Goal: Task Accomplishment & Management: Complete application form

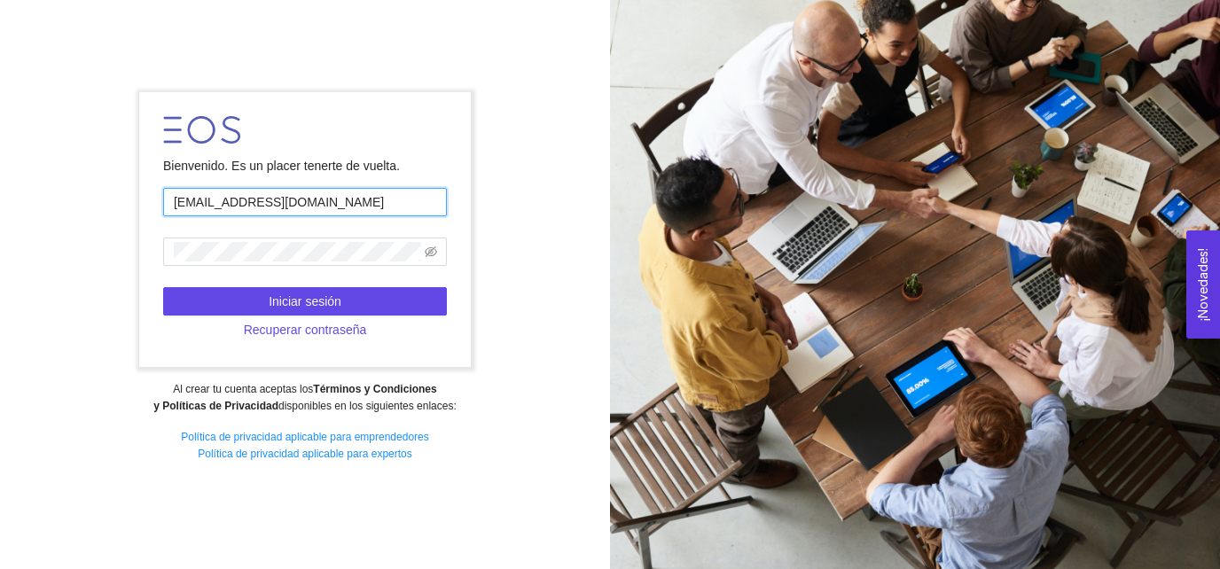
type input "[EMAIL_ADDRESS][DOMAIN_NAME]"
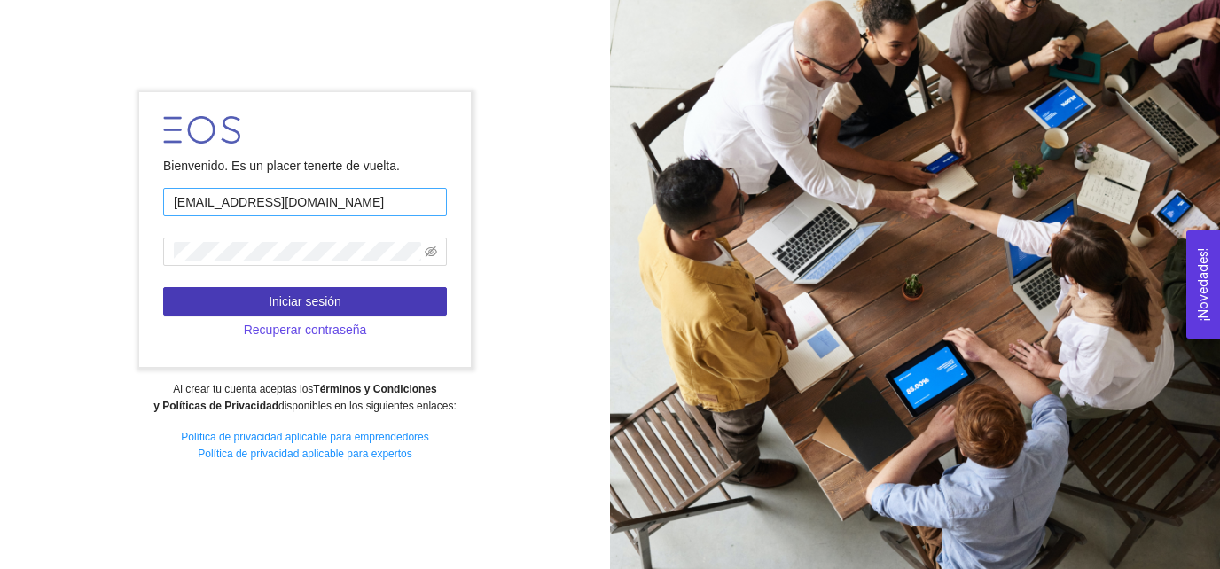
click at [163, 287] on button "Iniciar sesión" at bounding box center [305, 301] width 284 height 28
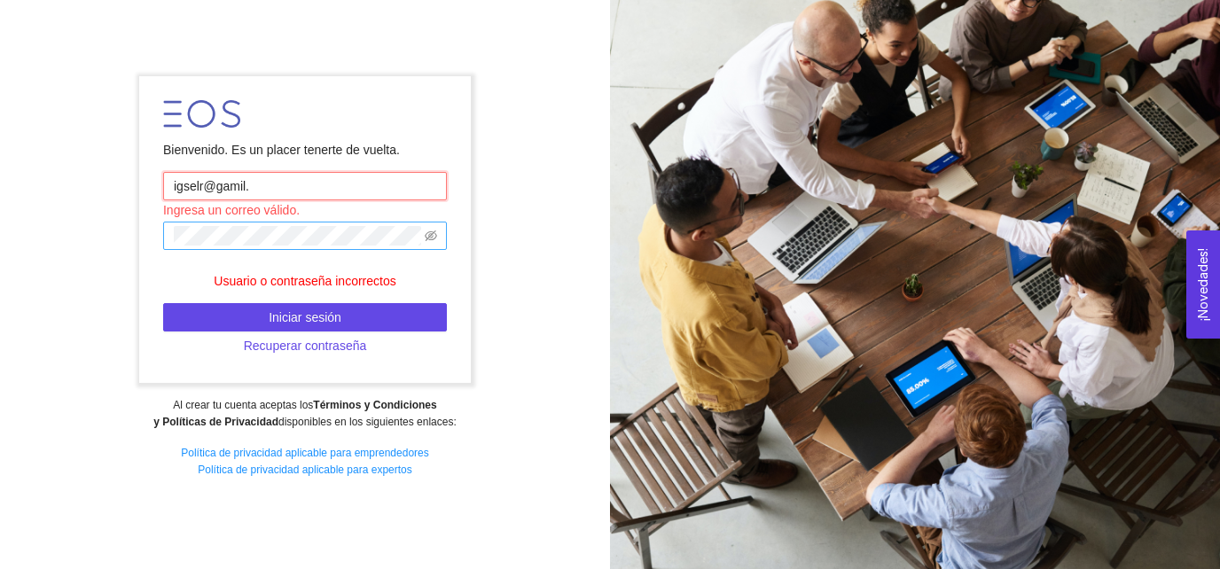
type input "igselr@"
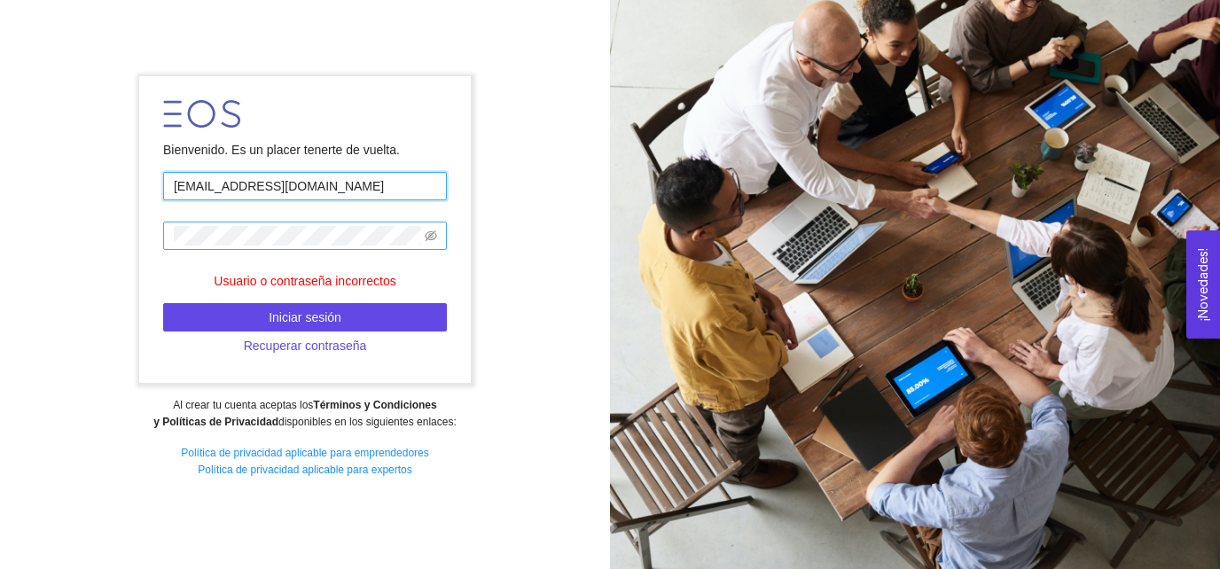
type input "[EMAIL_ADDRESS][DOMAIN_NAME]"
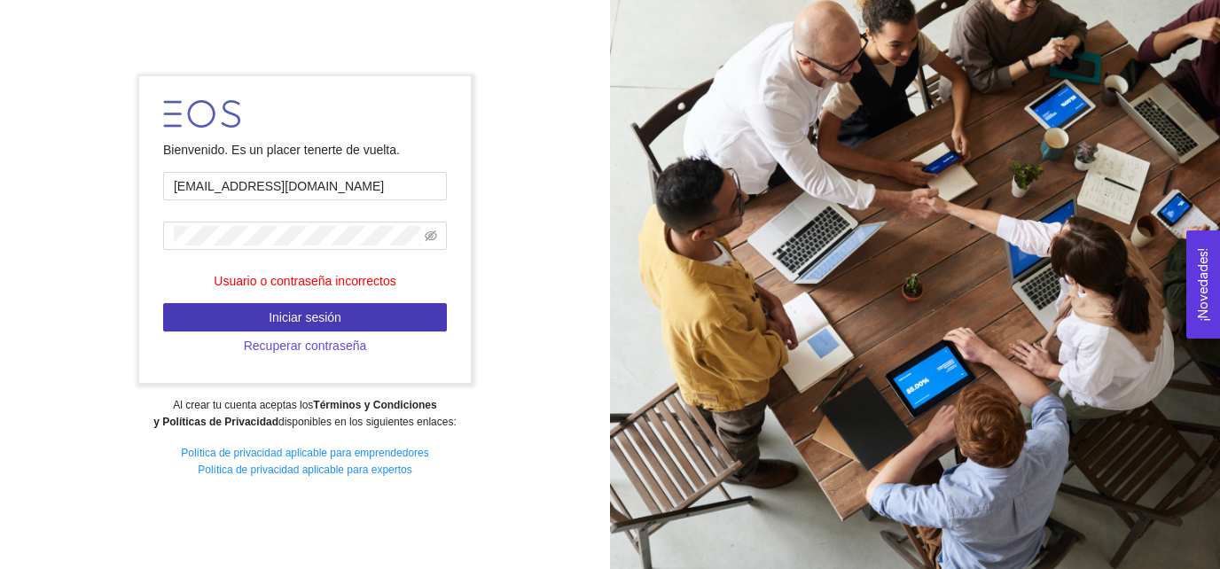
click at [257, 326] on button "Iniciar sesión" at bounding box center [305, 317] width 284 height 28
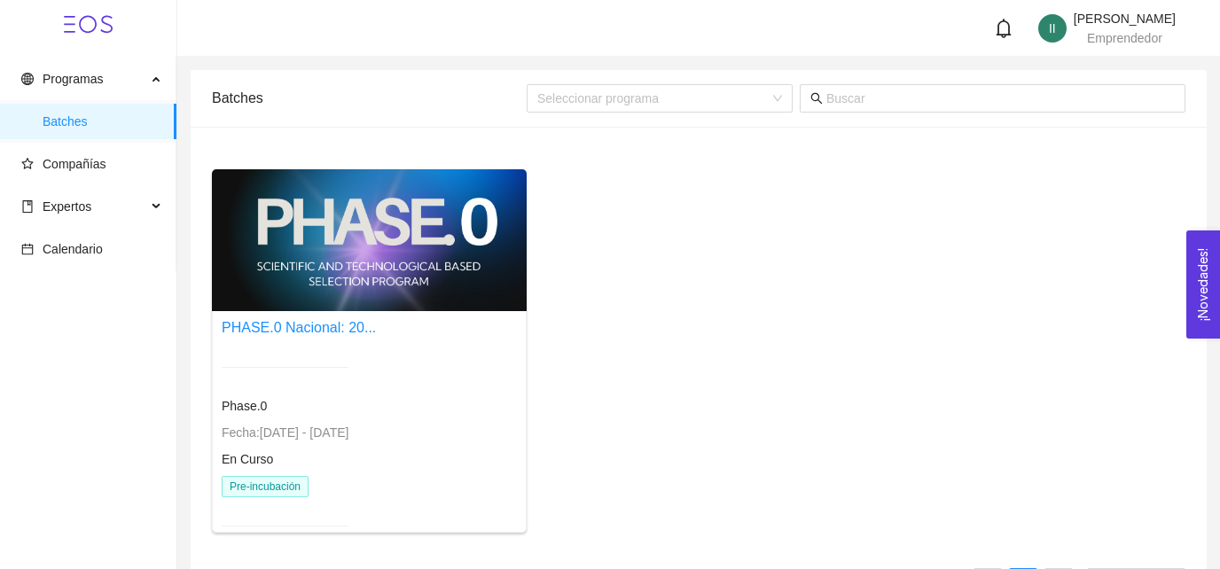
click at [383, 257] on div at bounding box center [369, 240] width 315 height 142
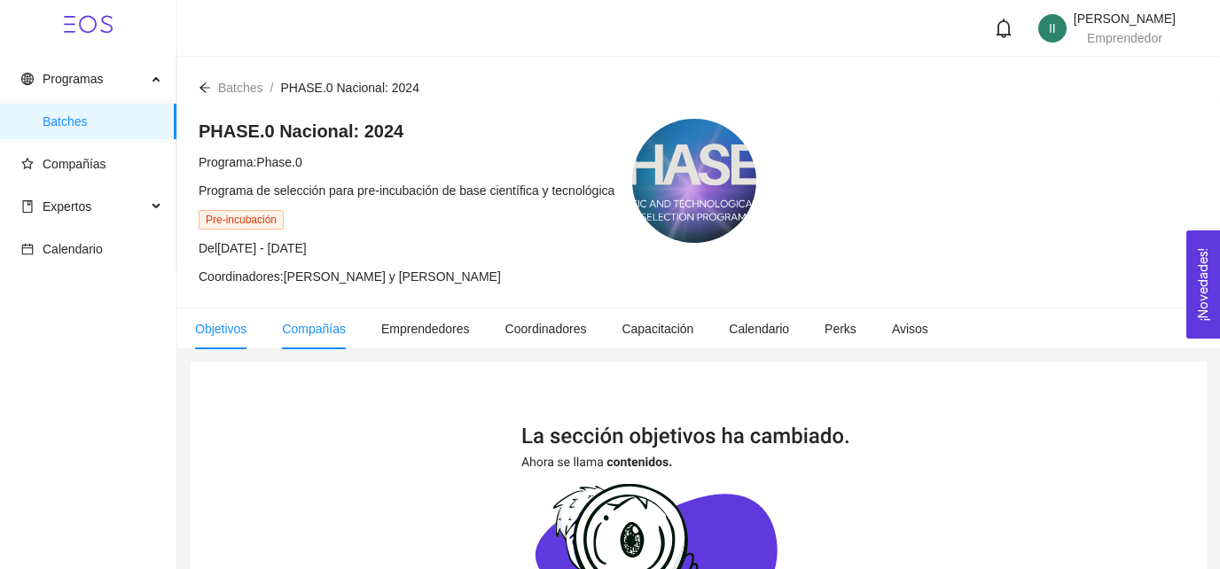
click at [327, 335] on span "Compañías" at bounding box center [314, 329] width 64 height 14
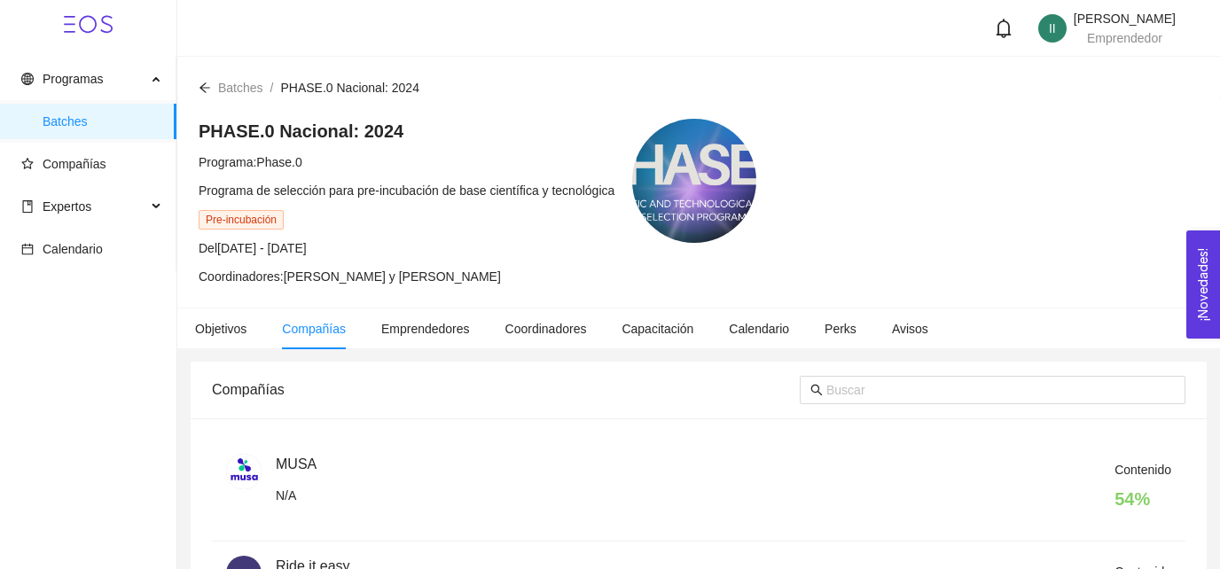
scroll to position [38, 0]
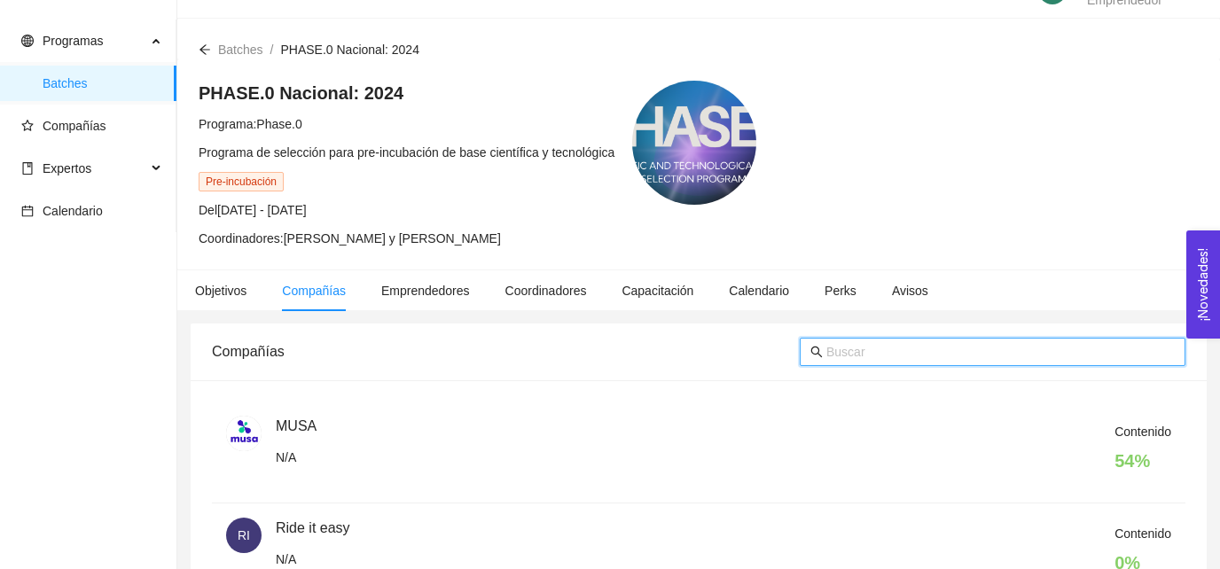
click at [865, 342] on input "text" at bounding box center [1000, 351] width 348 height 19
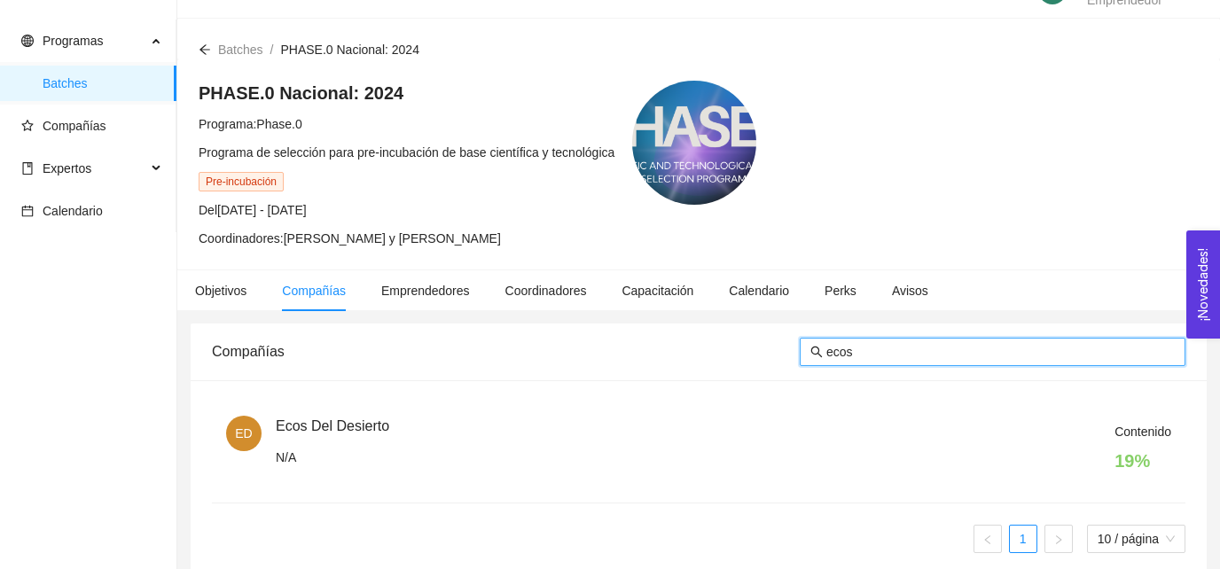
type input "ecos"
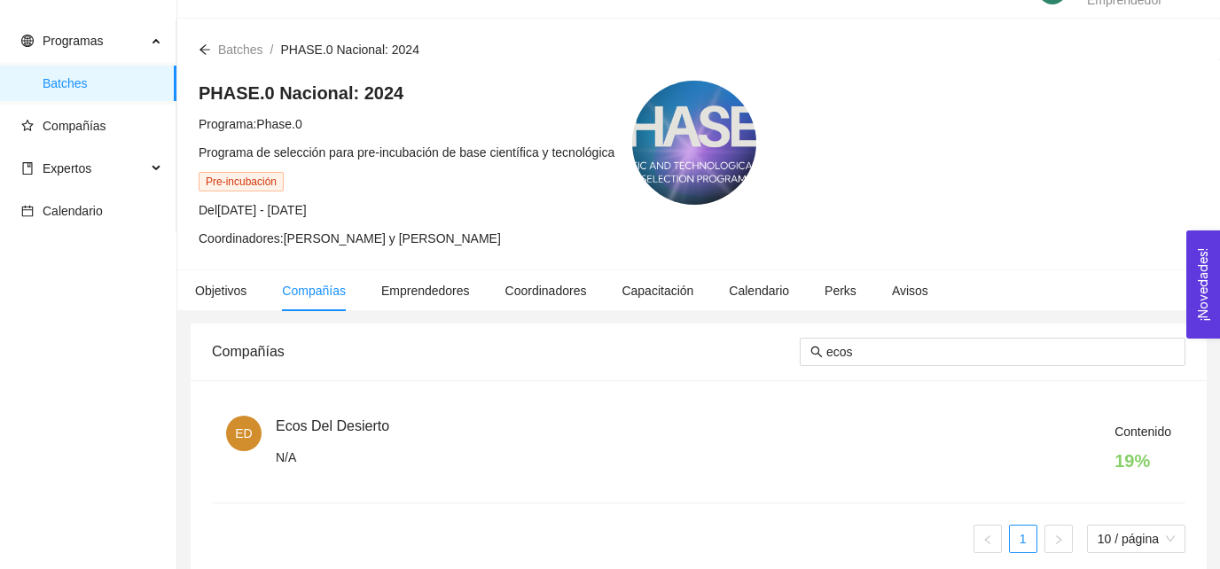
click at [281, 427] on div "Contenido 19 %" at bounding box center [723, 452] width 895 height 60
click at [246, 429] on span "ED" at bounding box center [243, 433] width 17 height 35
click at [320, 425] on div "Contenido 19 %" at bounding box center [723, 452] width 895 height 60
click at [302, 448] on div "Contenido 19 %" at bounding box center [723, 452] width 895 height 60
click at [300, 449] on div "Contenido 19 %" at bounding box center [723, 452] width 895 height 60
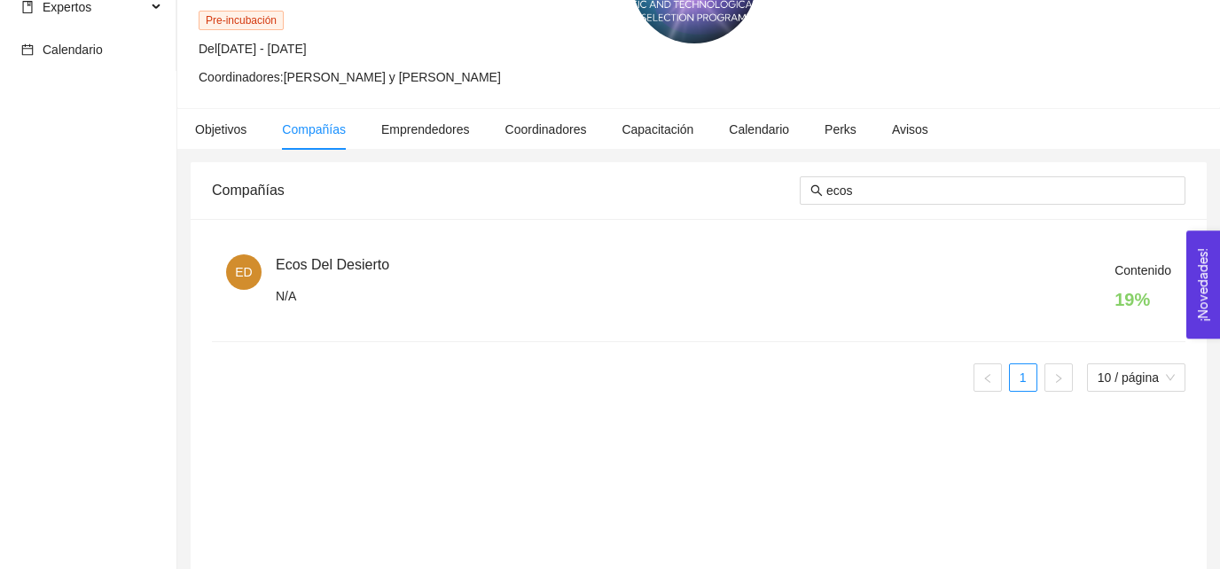
scroll to position [199, 0]
click at [1140, 296] on h4 "19 %" at bounding box center [1142, 299] width 57 height 25
click at [1133, 272] on span "Contenido" at bounding box center [1142, 270] width 57 height 14
click at [614, 274] on div "Contenido 19 %" at bounding box center [723, 291] width 895 height 60
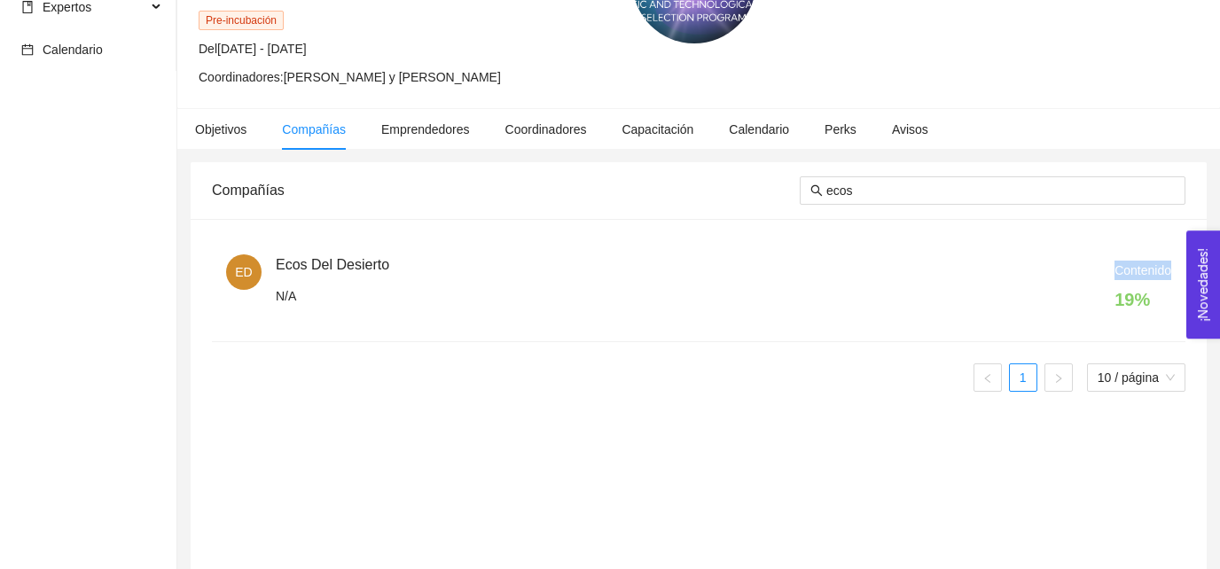
click at [614, 274] on div "Contenido 19 %" at bounding box center [723, 291] width 895 height 60
click at [386, 280] on div "Contenido 19 %" at bounding box center [723, 291] width 895 height 60
click at [317, 274] on div "Contenido 19 %" at bounding box center [723, 291] width 895 height 60
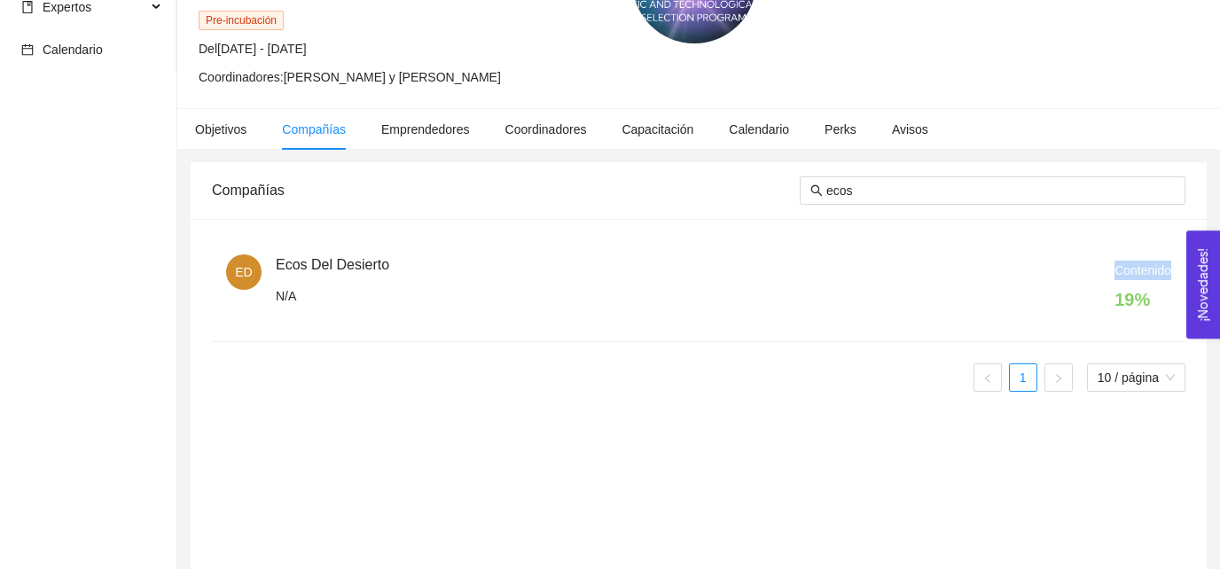
click at [317, 274] on div "Contenido 19 %" at bounding box center [723, 291] width 895 height 60
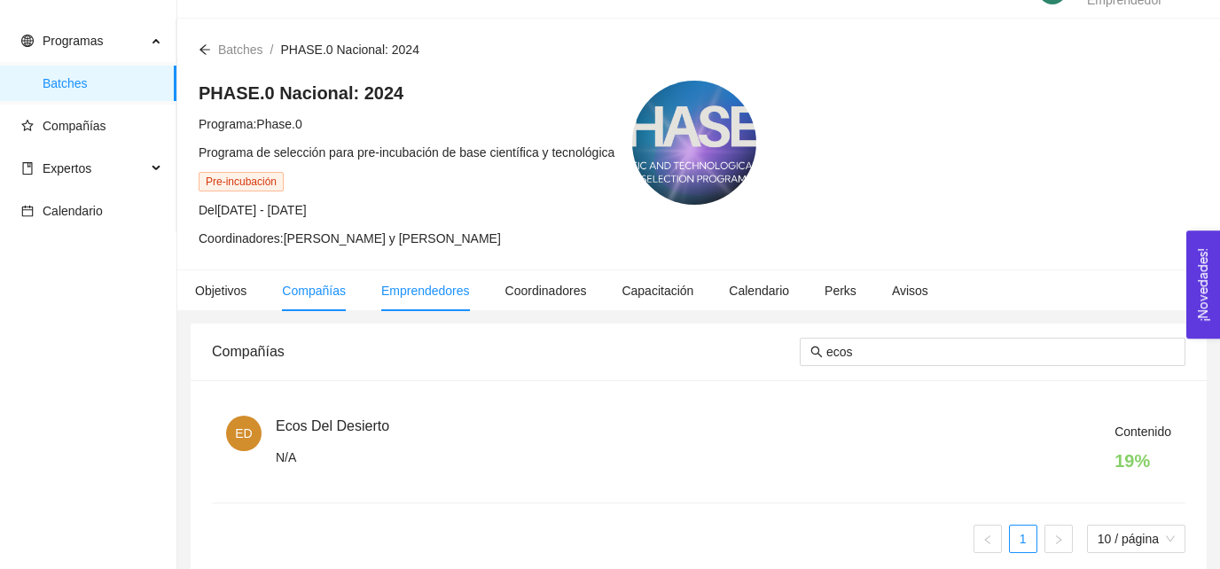
click at [399, 286] on span "Emprendedores" at bounding box center [425, 291] width 89 height 14
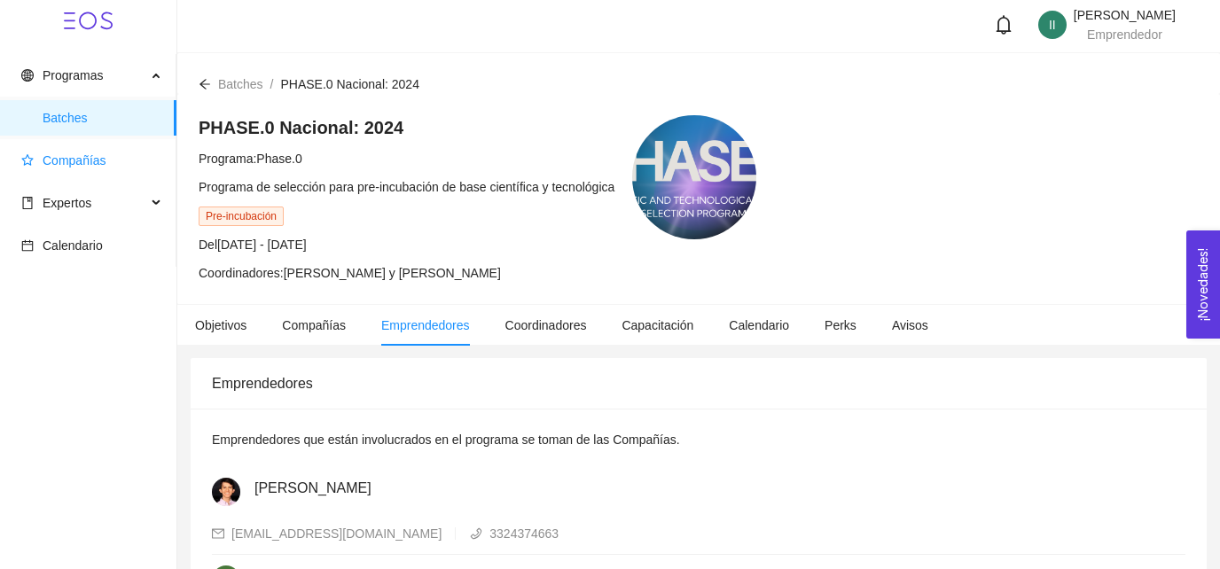
click at [118, 161] on span "Compañías" at bounding box center [91, 160] width 141 height 35
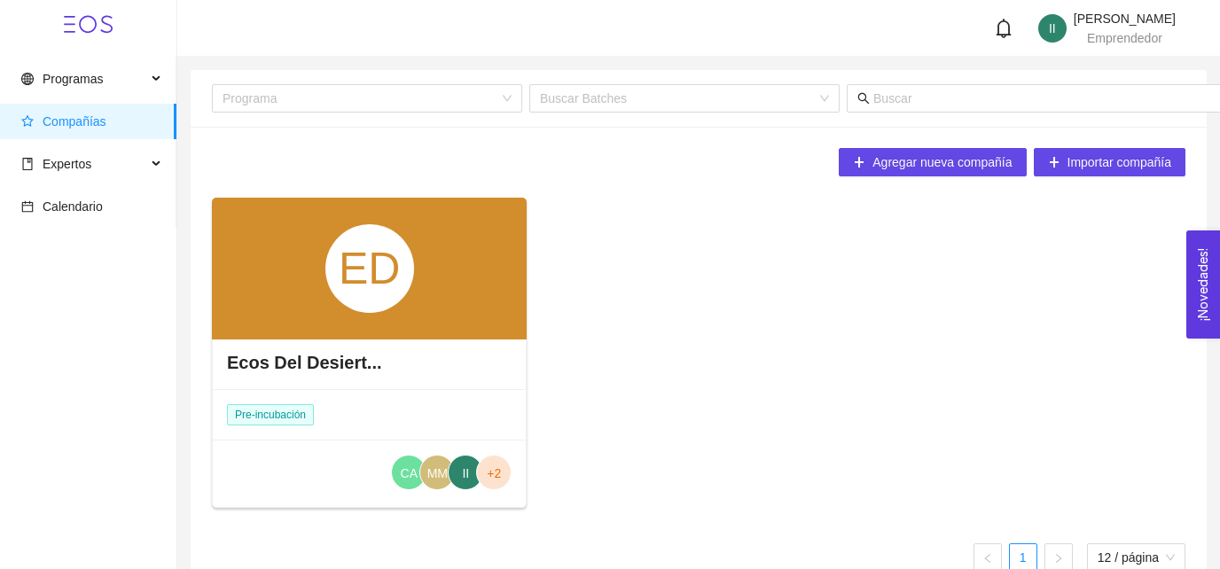
click at [395, 244] on div "ED" at bounding box center [369, 268] width 89 height 89
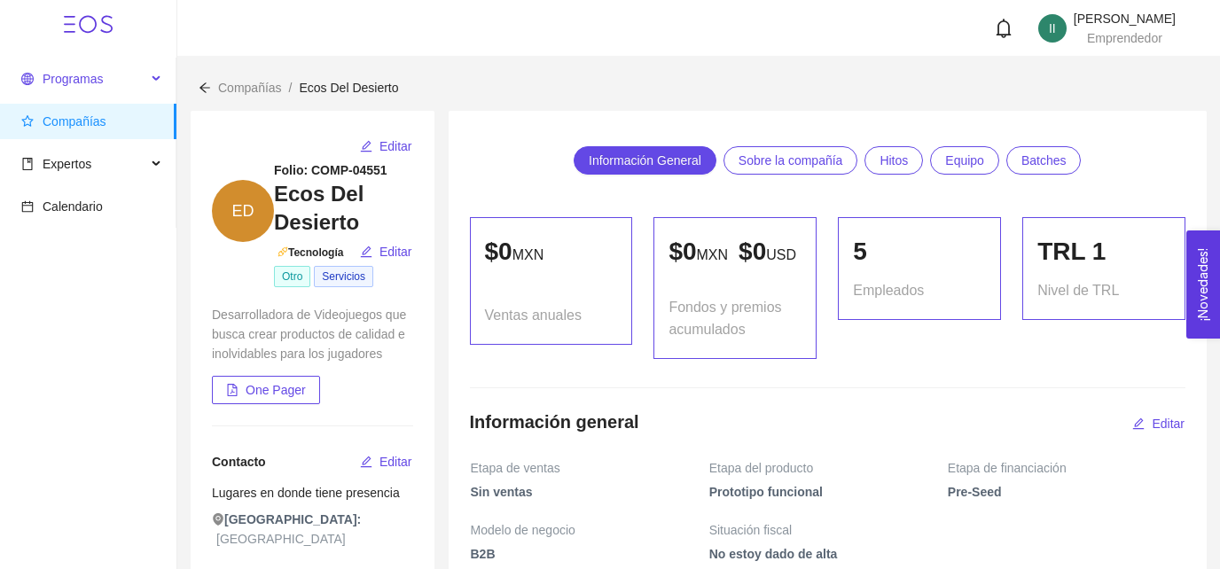
click at [102, 83] on span "Programas" at bounding box center [83, 78] width 125 height 35
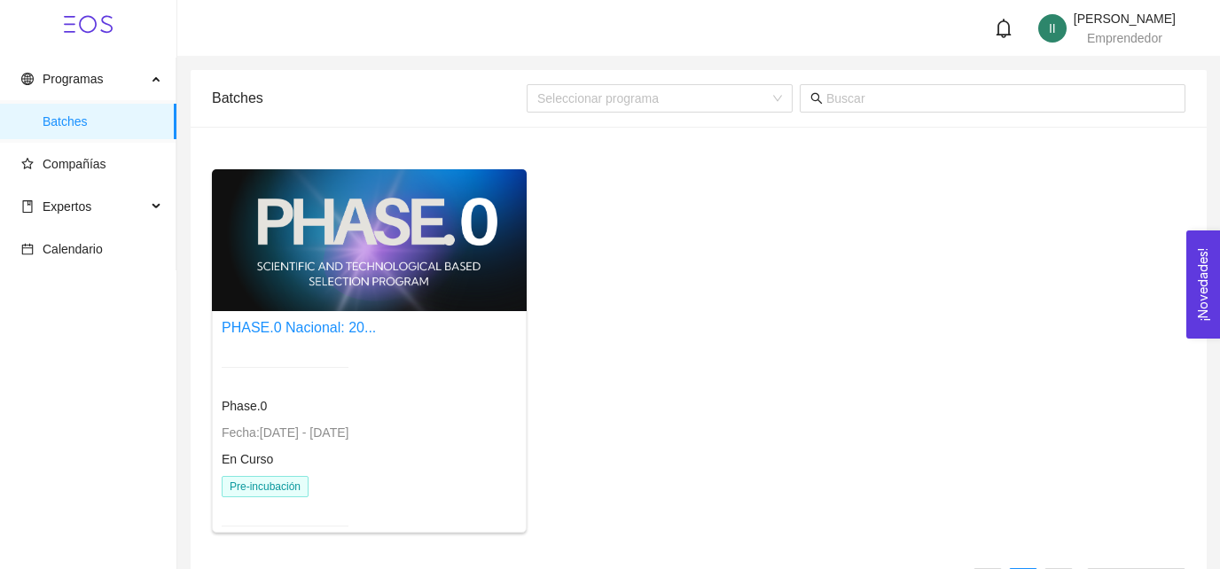
click at [331, 178] on div at bounding box center [369, 240] width 315 height 142
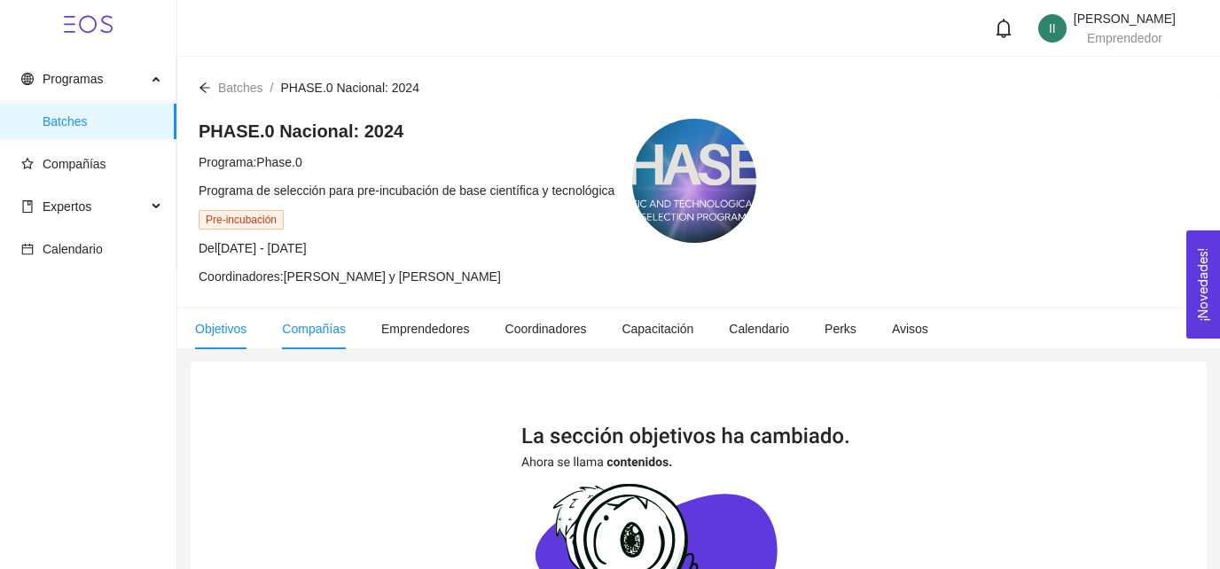
click at [333, 331] on span "Compañías" at bounding box center [314, 329] width 64 height 14
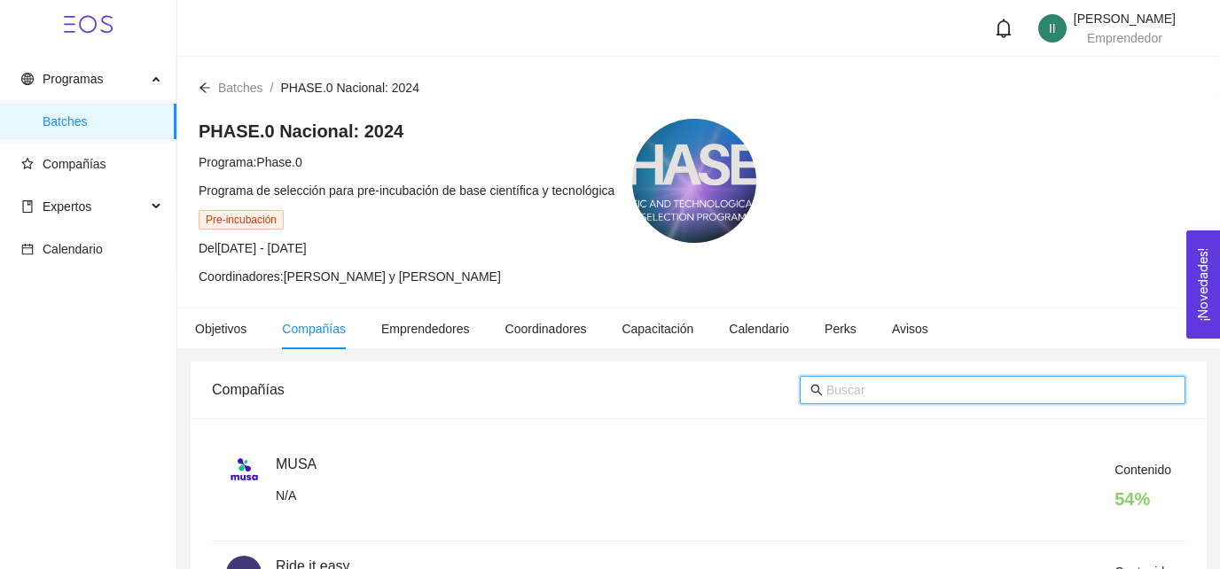
click at [855, 394] on input "text" at bounding box center [1000, 389] width 348 height 19
type input "ecos"
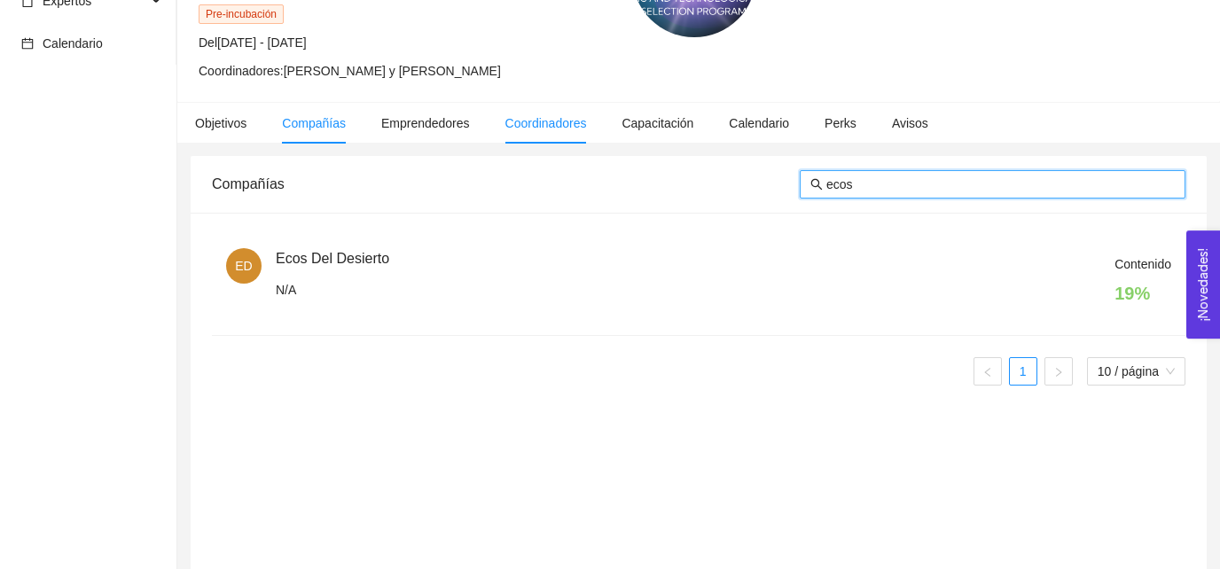
scroll to position [206, 0]
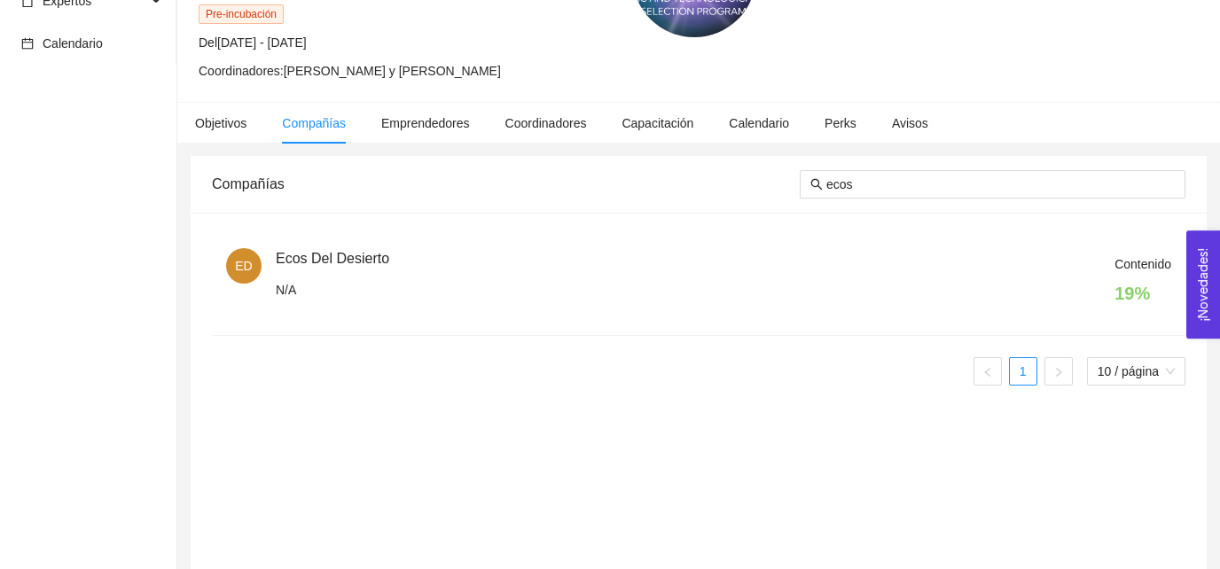
click at [1128, 289] on h4 "19 %" at bounding box center [1142, 293] width 57 height 25
click at [285, 288] on div "Contenido 19 %" at bounding box center [723, 284] width 895 height 60
click at [228, 254] on div "ED" at bounding box center [243, 265] width 35 height 35
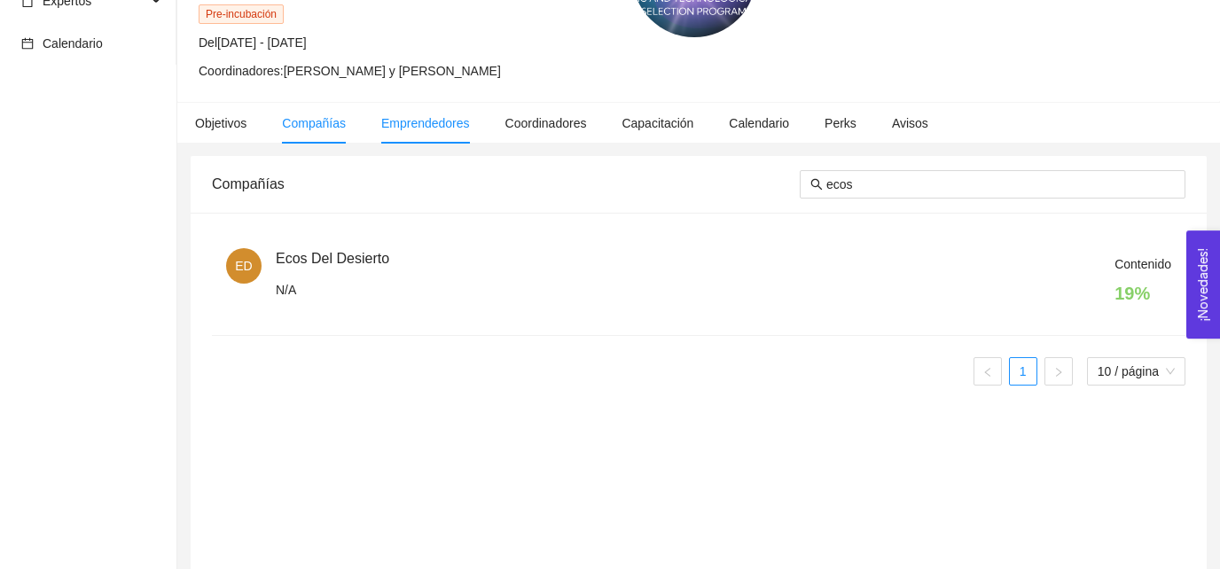
click at [410, 126] on span "Emprendedores" at bounding box center [425, 123] width 89 height 14
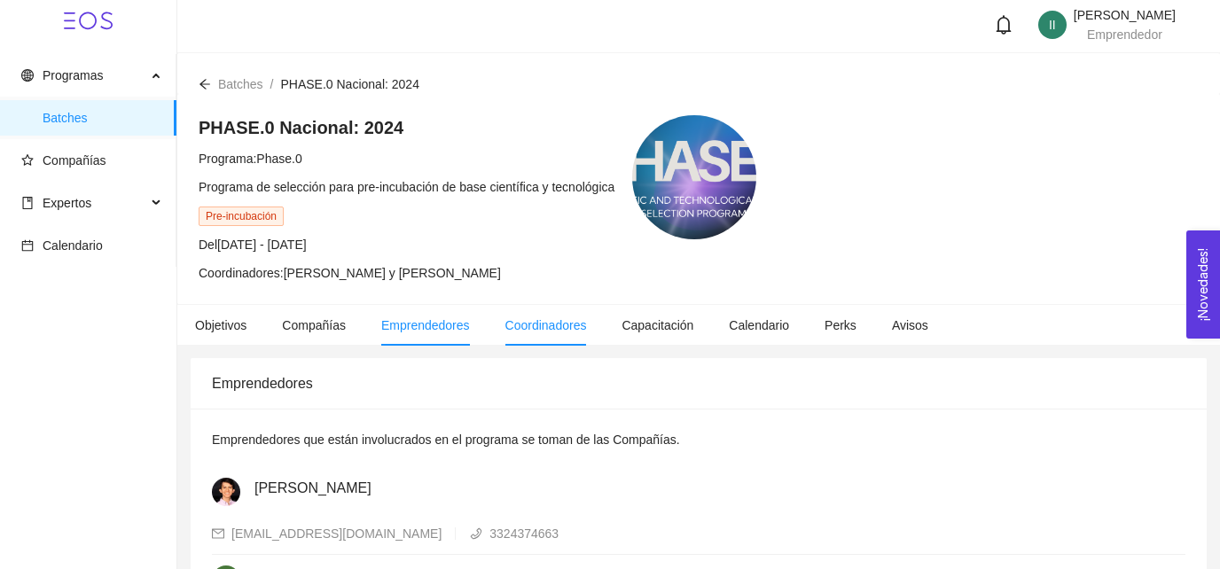
click at [557, 326] on span "Coordinadores" at bounding box center [546, 325] width 82 height 14
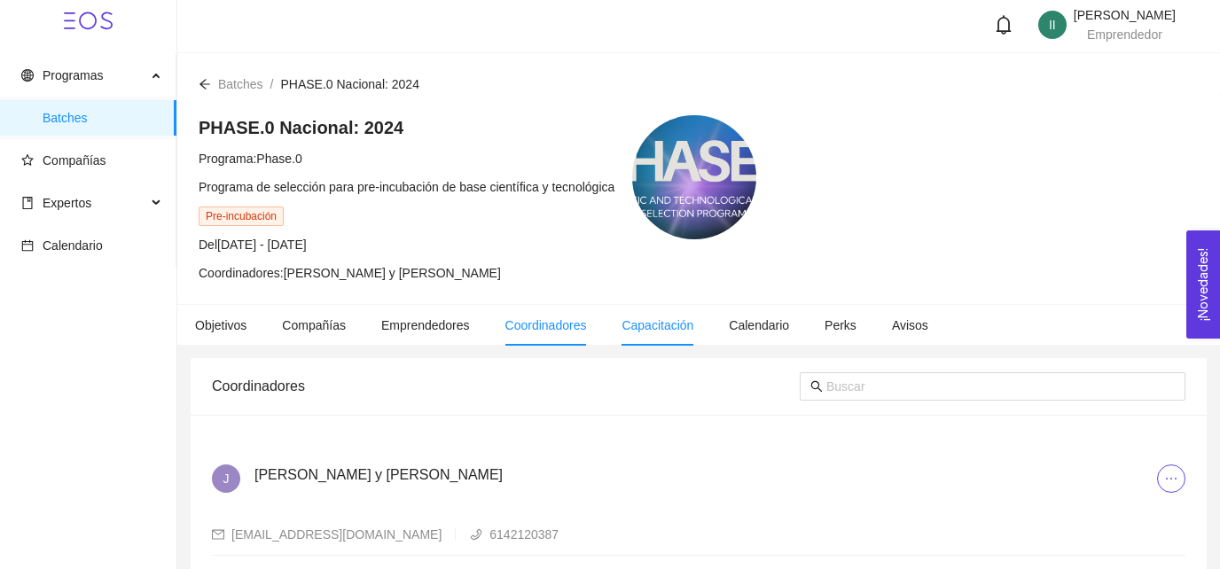
click at [651, 333] on li "Capacitación" at bounding box center [657, 325] width 107 height 41
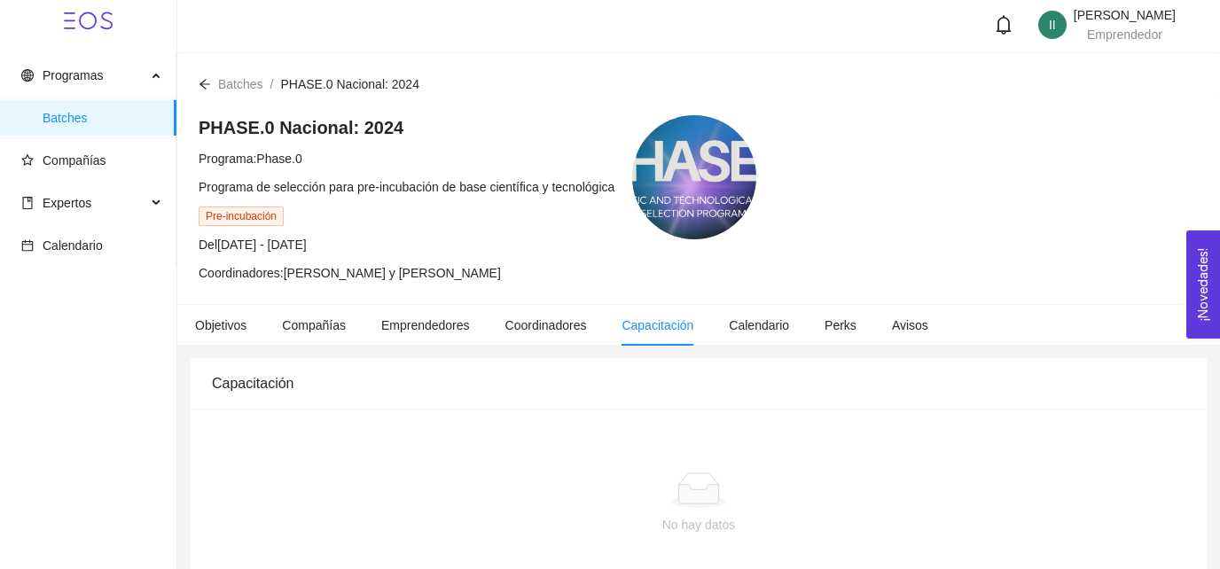
scroll to position [44, 0]
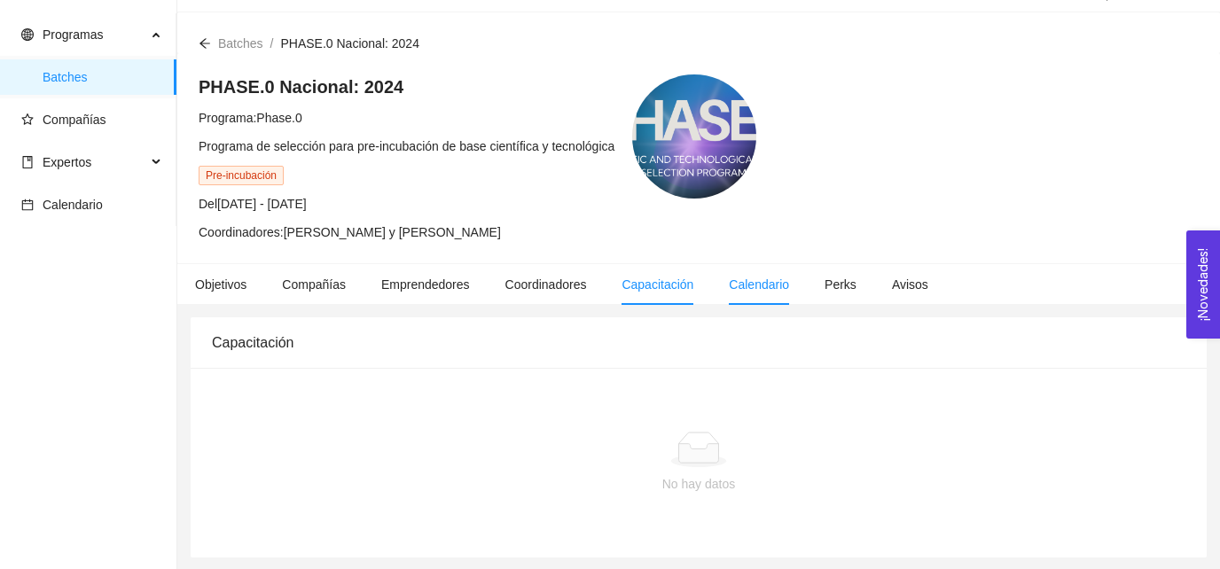
click at [755, 277] on span "Calendario" at bounding box center [759, 284] width 60 height 14
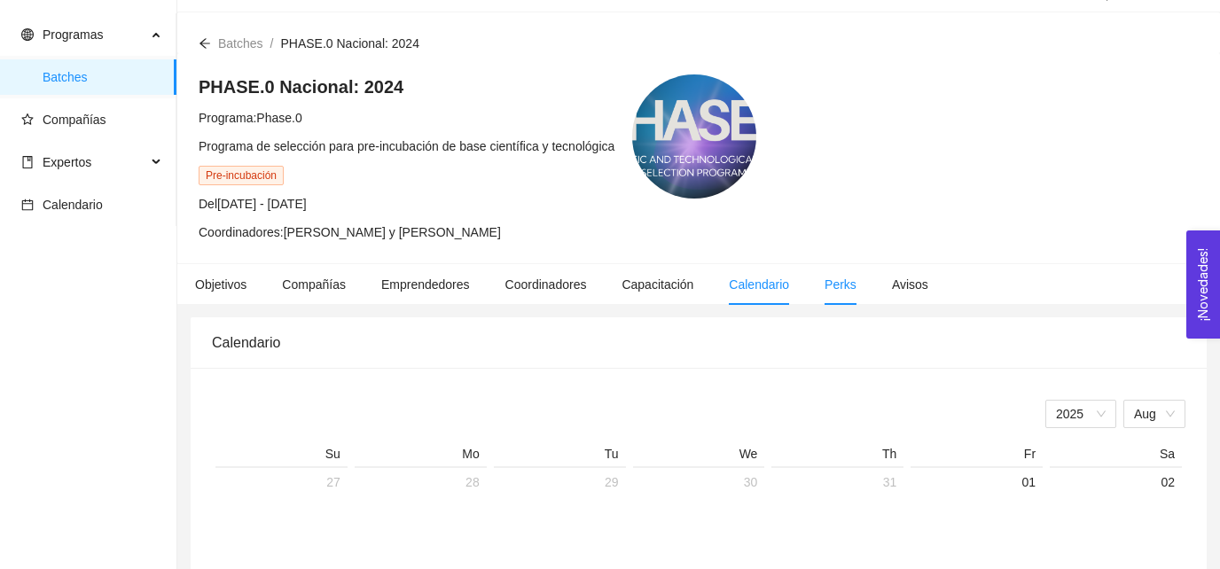
click at [834, 284] on span "Perks" at bounding box center [840, 284] width 32 height 14
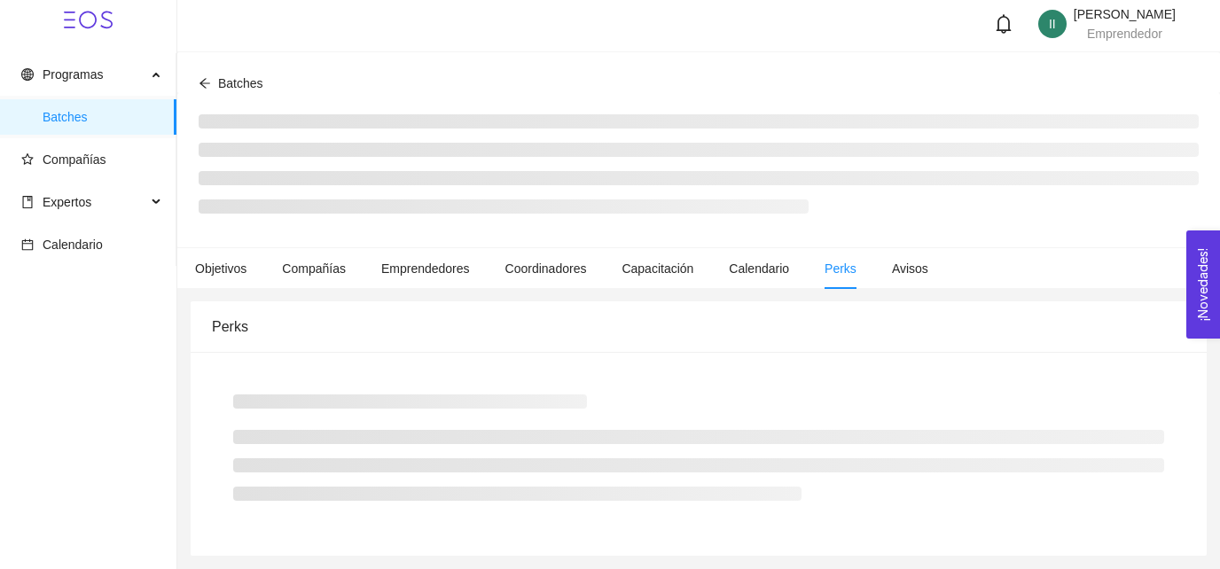
scroll to position [4, 0]
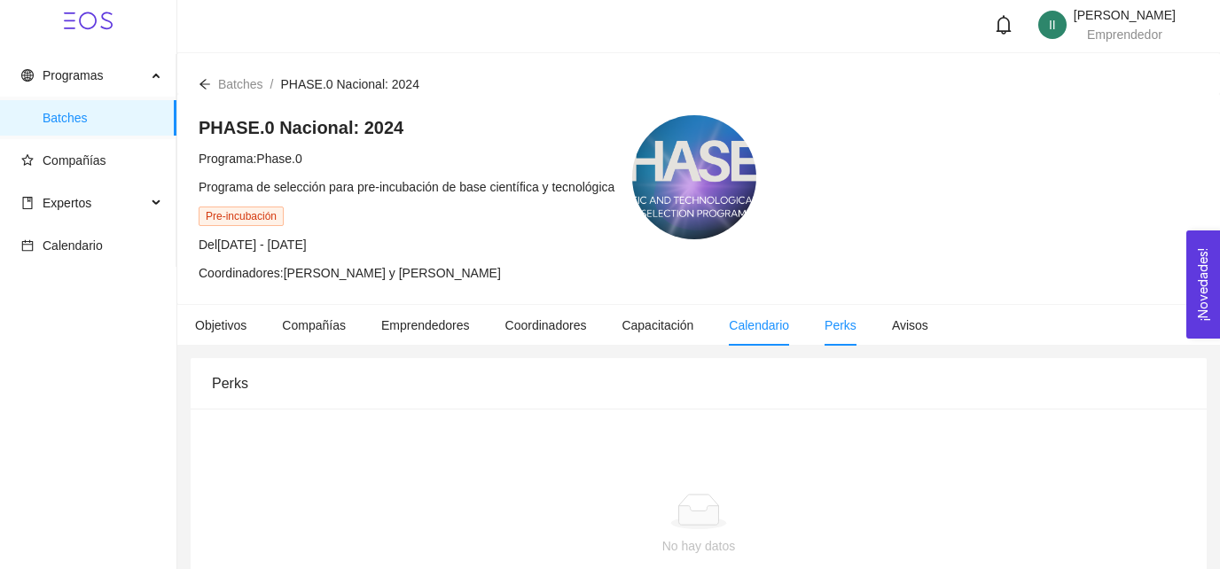
click at [773, 331] on span "Calendario" at bounding box center [759, 325] width 60 height 14
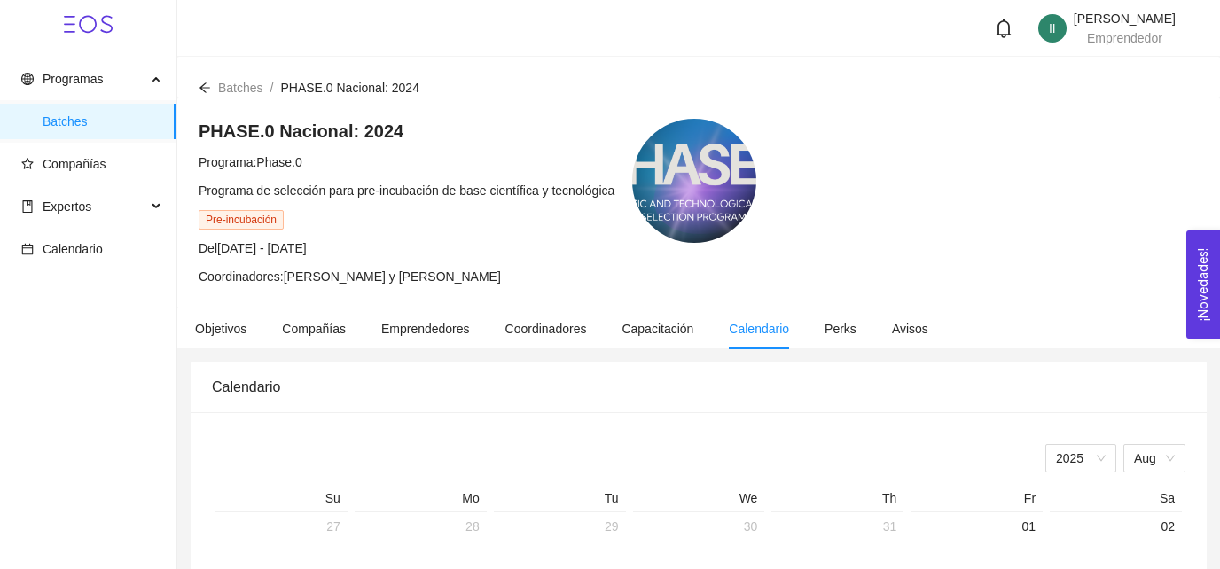
click at [250, 217] on span "Pre-incubación" at bounding box center [241, 219] width 85 height 19
click at [143, 214] on span "Expertos" at bounding box center [83, 206] width 125 height 35
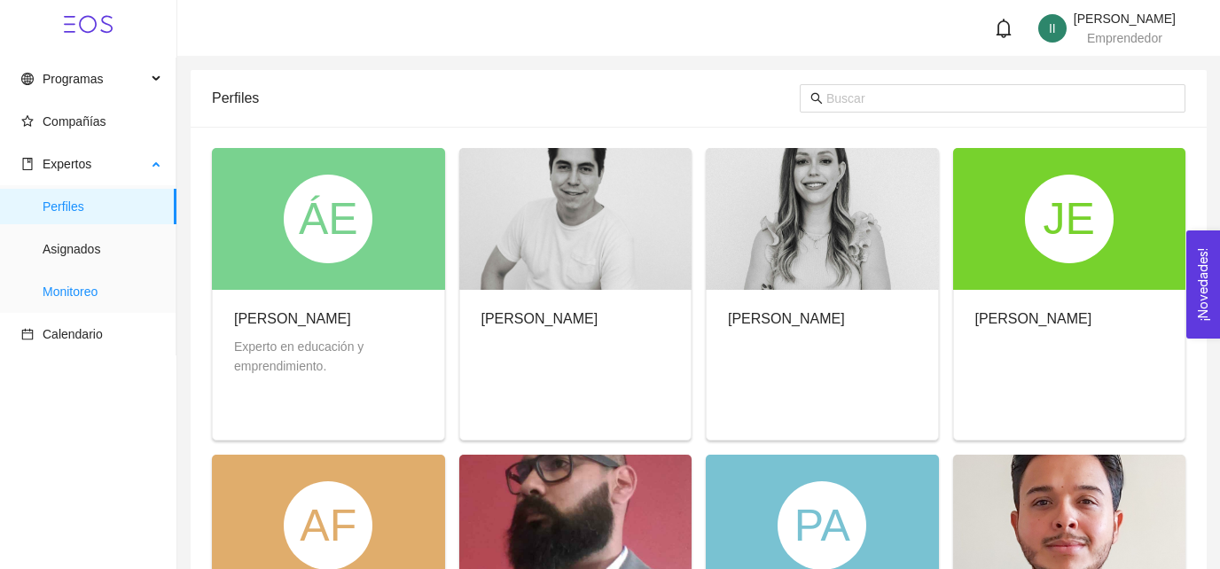
click at [86, 299] on span "Monitoreo" at bounding box center [103, 291] width 120 height 35
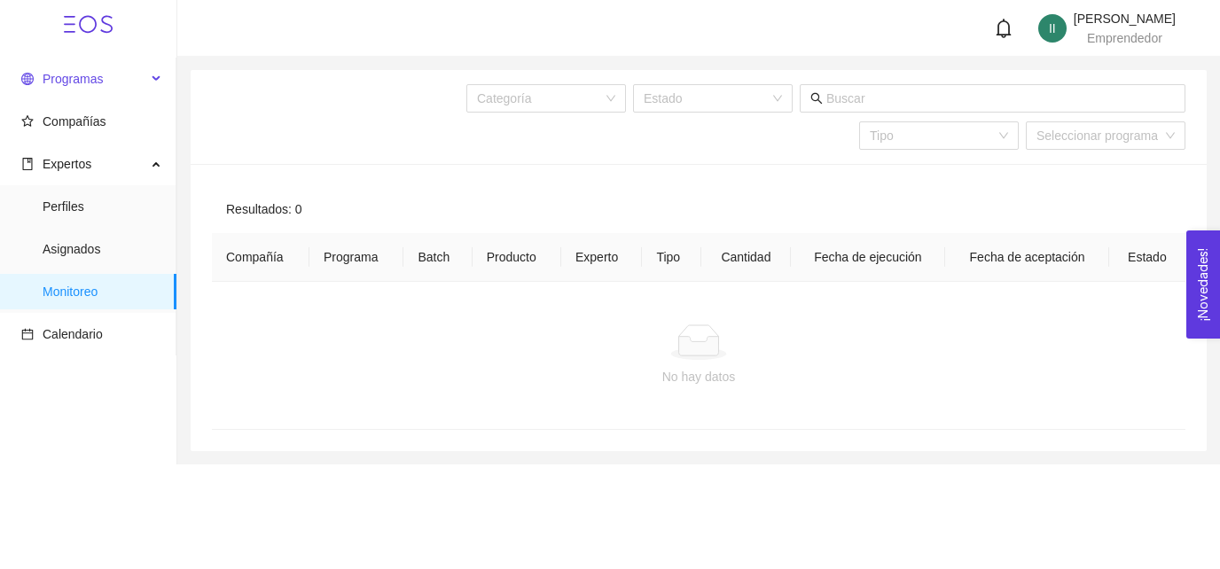
click at [70, 86] on span "Programas" at bounding box center [73, 79] width 60 height 14
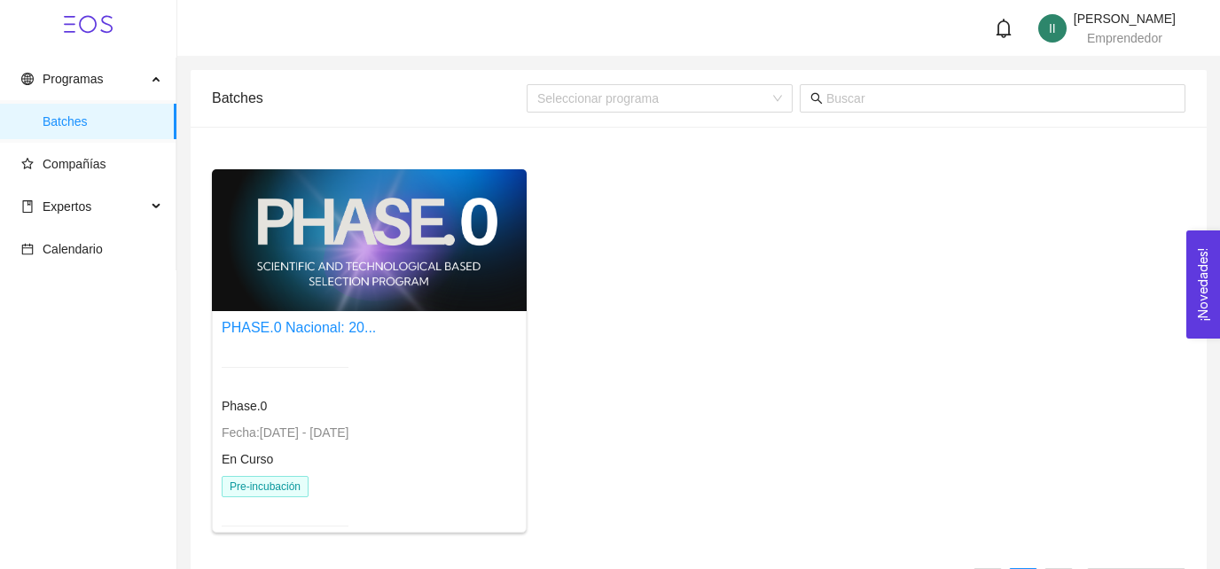
click at [269, 479] on span "Pre-incubación" at bounding box center [265, 486] width 87 height 21
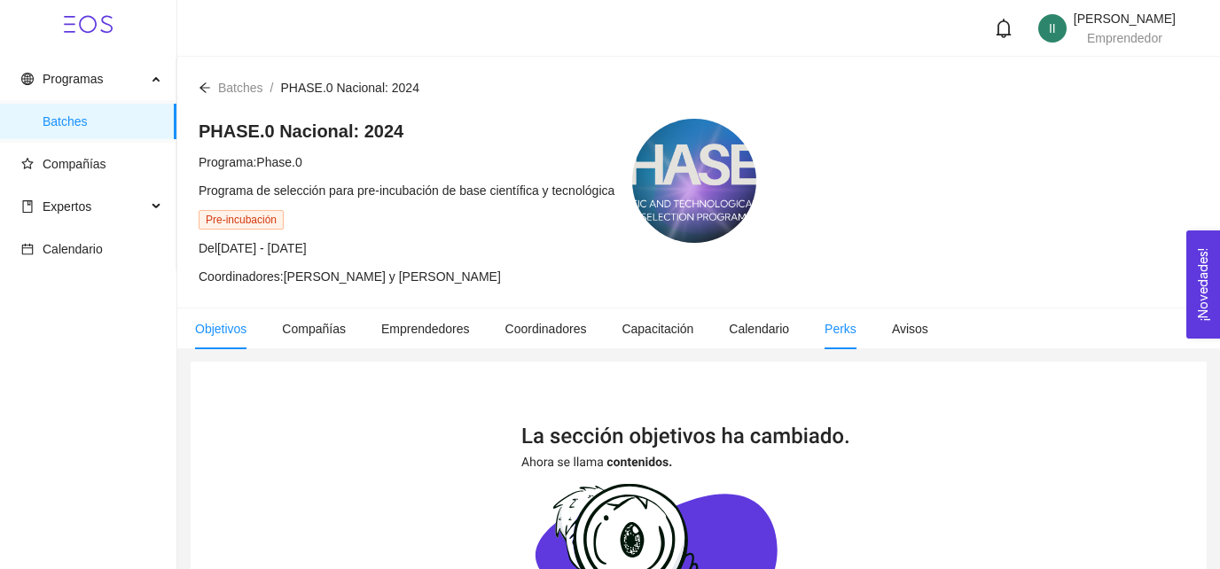
click at [841, 331] on span "Perks" at bounding box center [840, 329] width 32 height 14
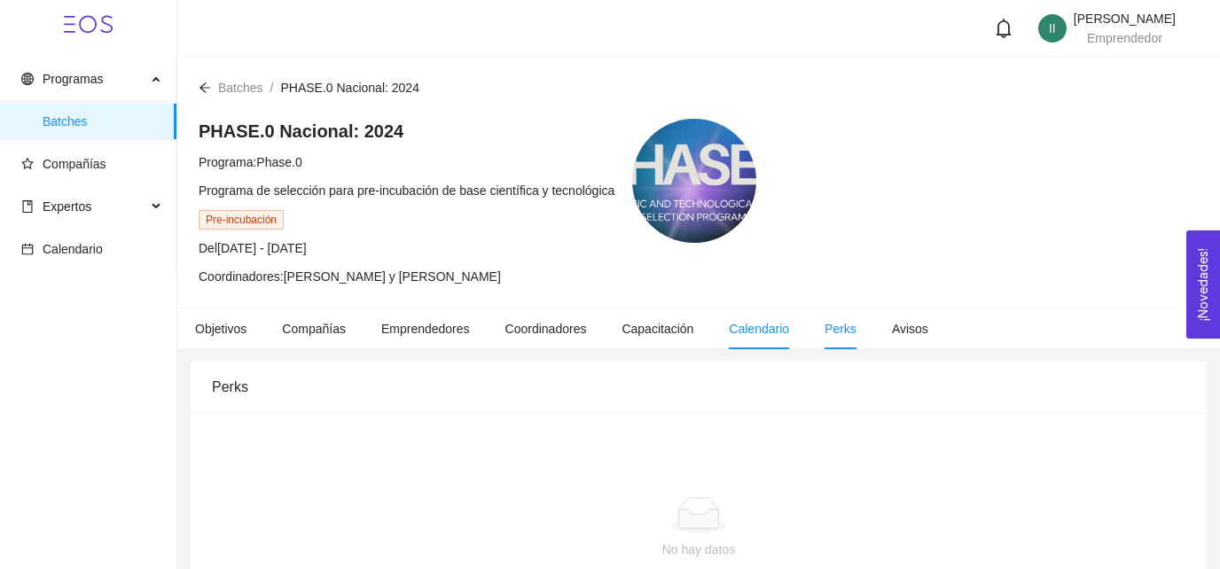
click at [767, 333] on span "Calendario" at bounding box center [759, 329] width 60 height 14
click at [669, 331] on span "Capacitación" at bounding box center [657, 329] width 72 height 14
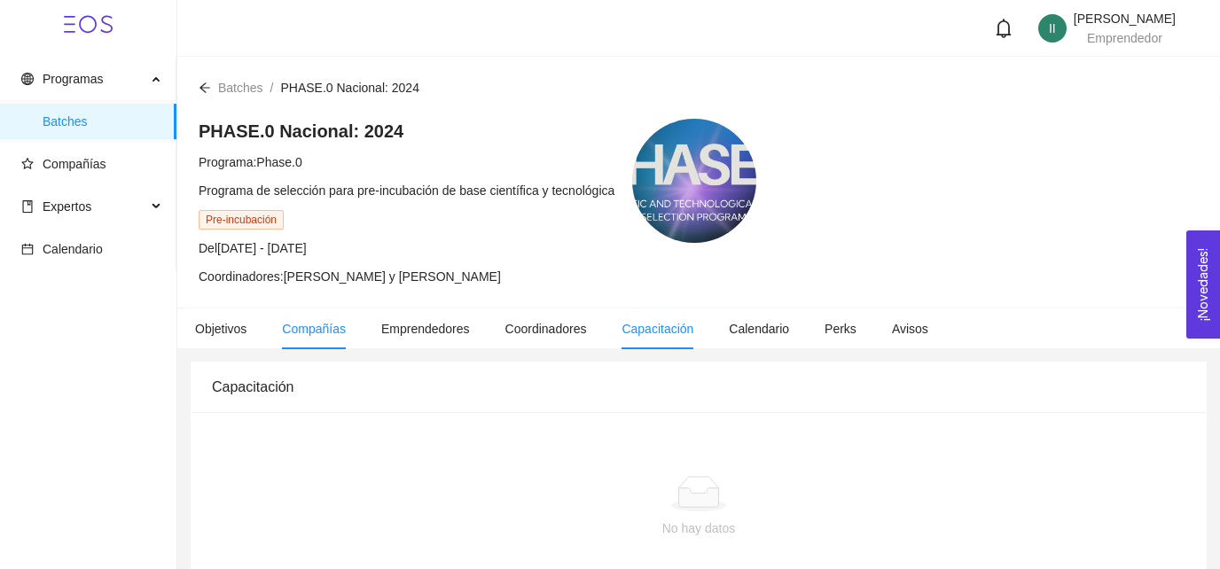
click at [335, 326] on span "Compañías" at bounding box center [314, 329] width 64 height 14
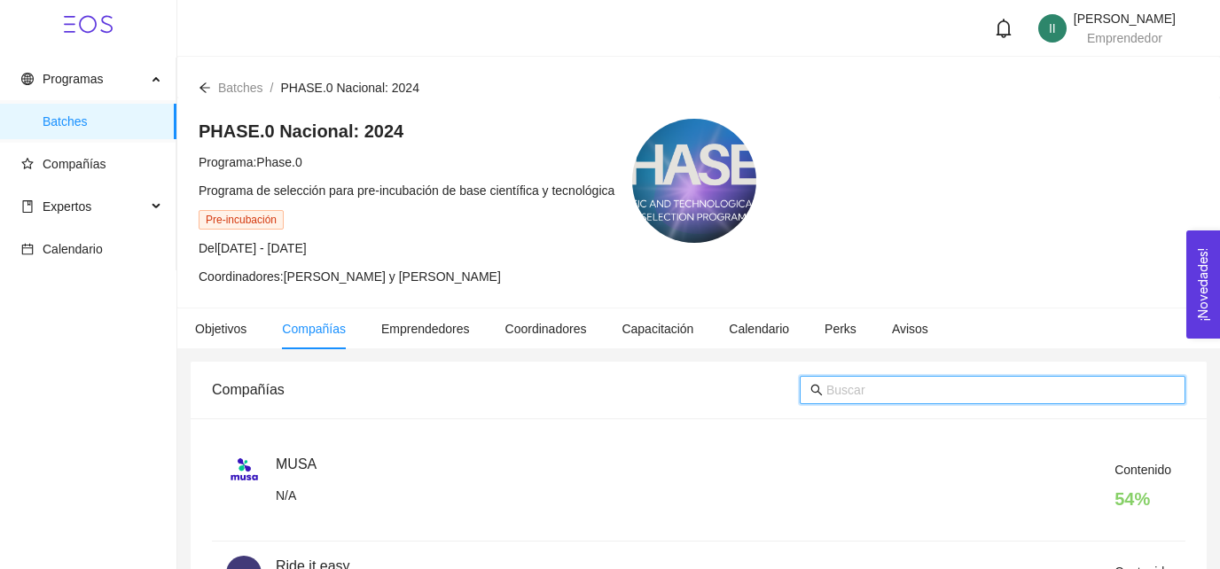
click at [1056, 389] on input "text" at bounding box center [1000, 389] width 348 height 19
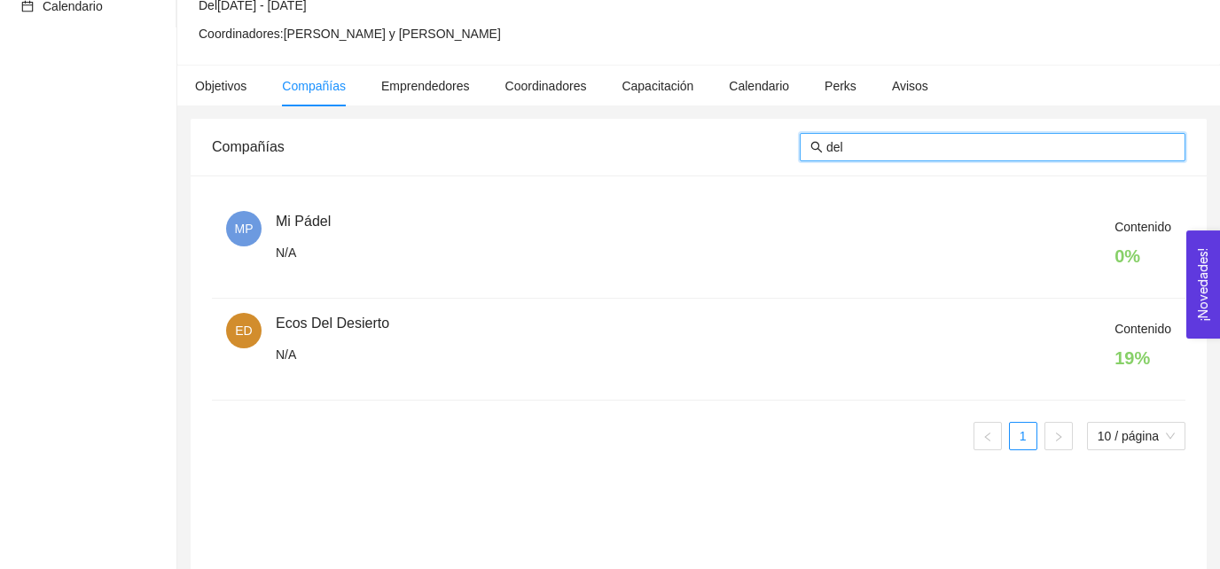
scroll to position [244, 0]
type input "del"
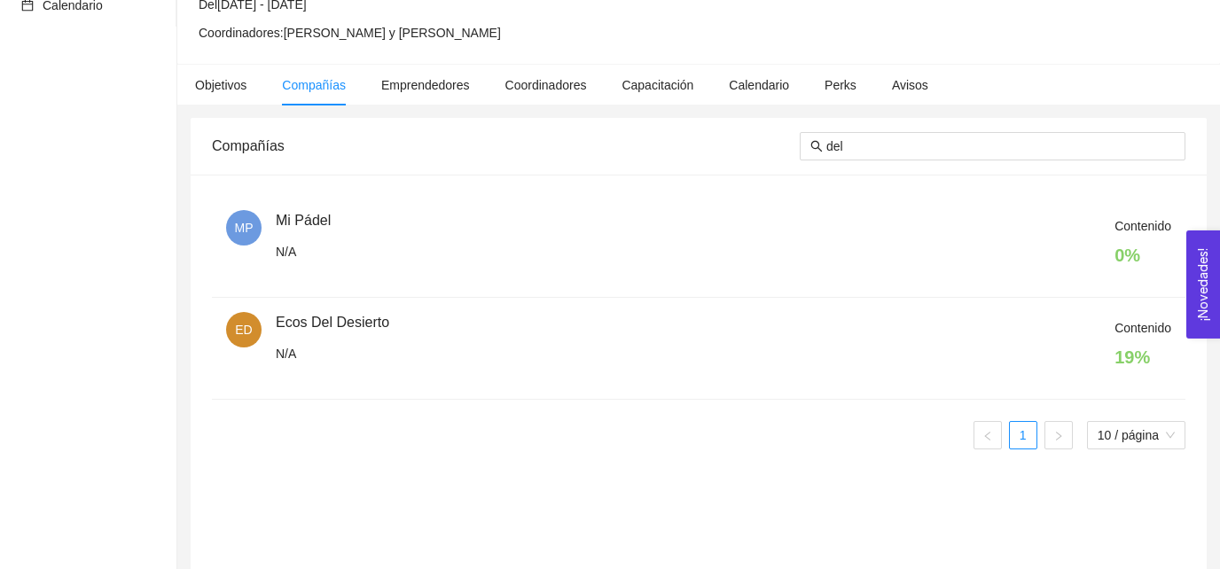
click at [339, 320] on div "Contenido 19 %" at bounding box center [723, 348] width 895 height 60
click at [243, 328] on span "ED" at bounding box center [243, 329] width 17 height 35
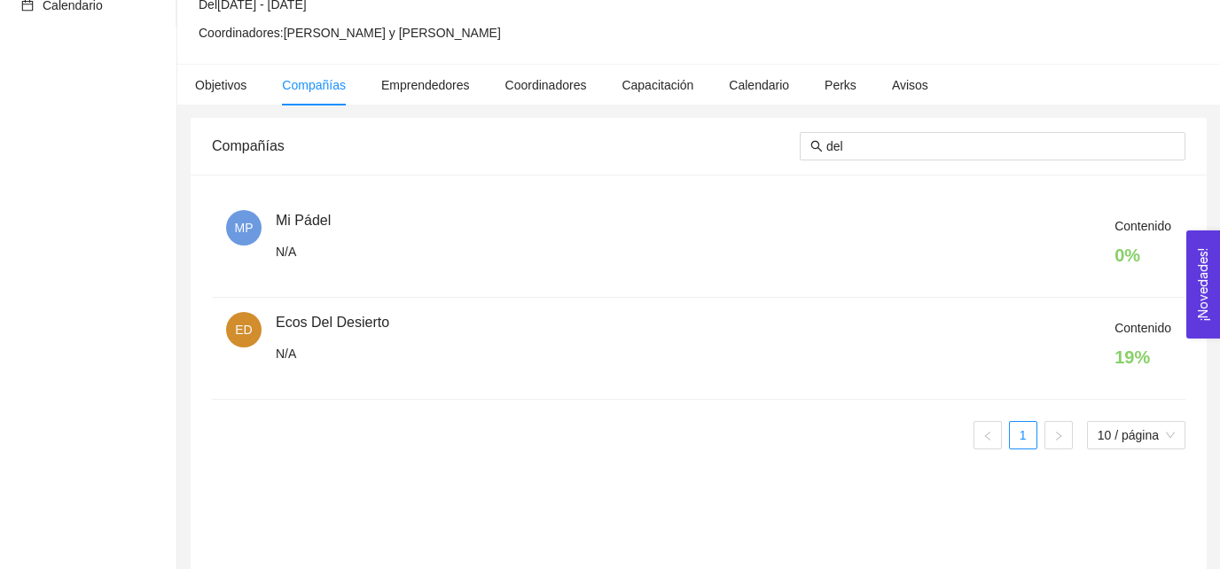
click at [1131, 353] on h4 "19 %" at bounding box center [1142, 357] width 57 height 25
click at [1130, 324] on span "Contenido" at bounding box center [1142, 328] width 57 height 14
click at [228, 82] on span "Objetivos" at bounding box center [220, 85] width 51 height 14
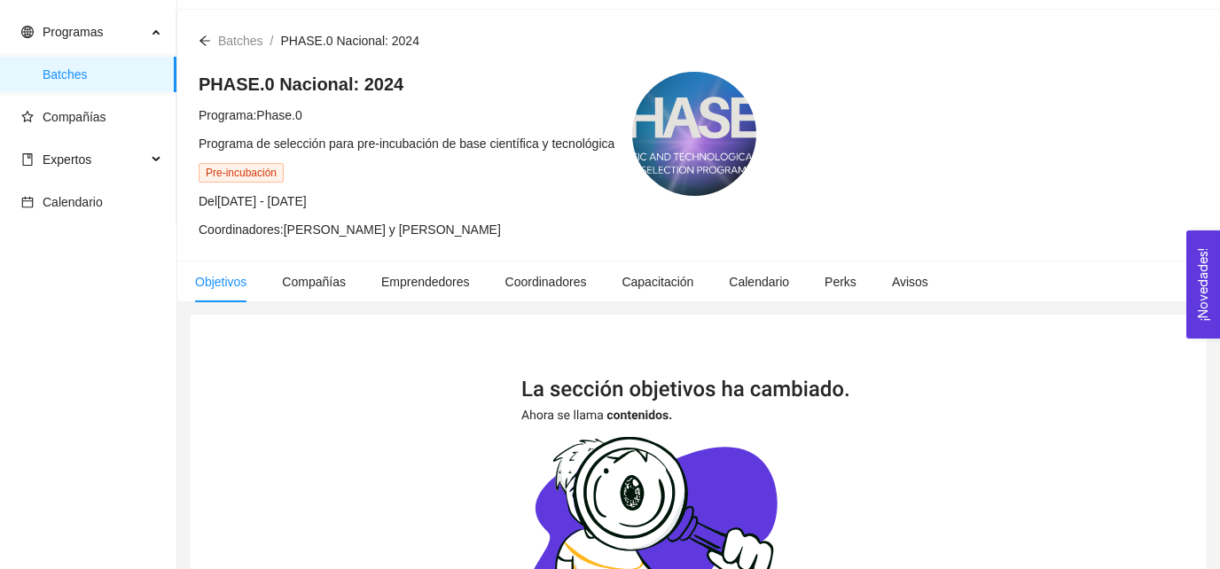
scroll to position [37, 0]
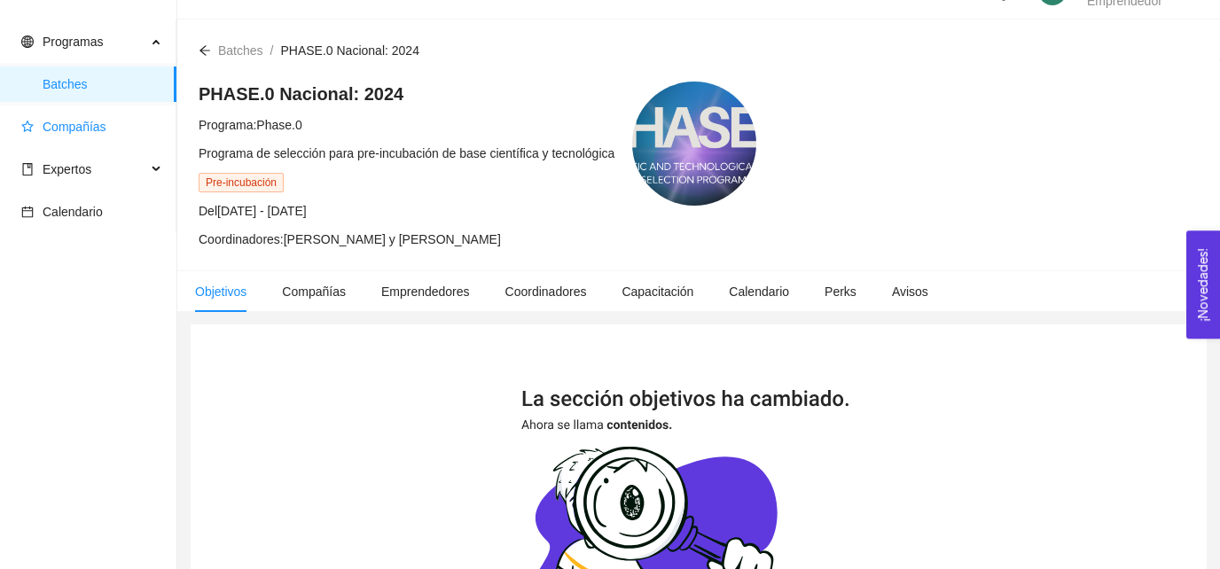
click at [48, 136] on span "Compañías" at bounding box center [91, 126] width 141 height 35
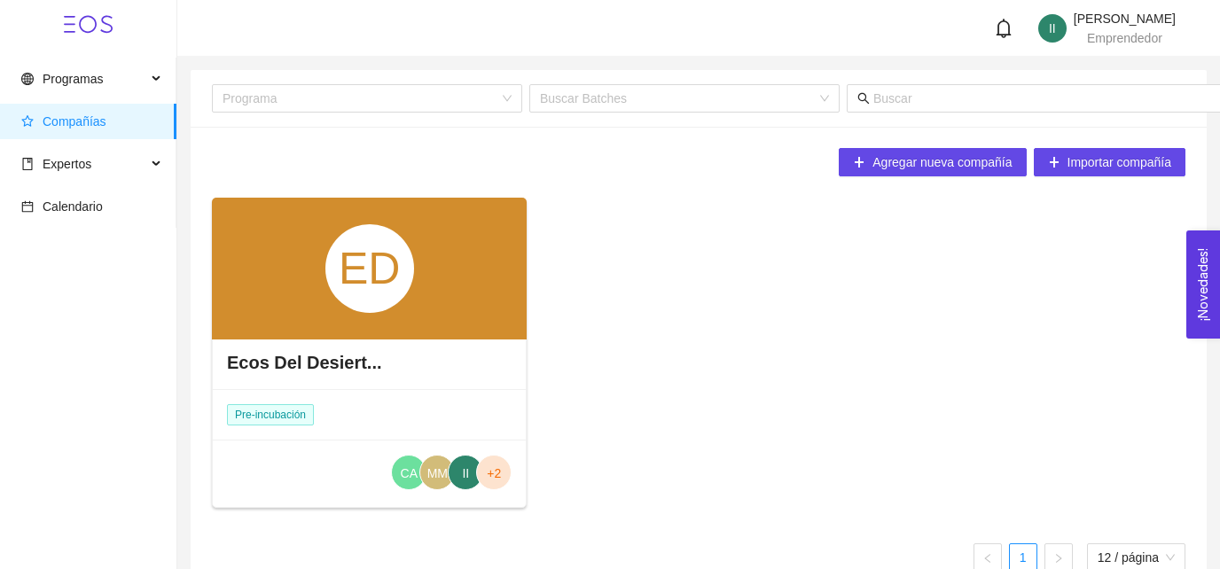
click at [347, 324] on div "ED" at bounding box center [369, 269] width 315 height 142
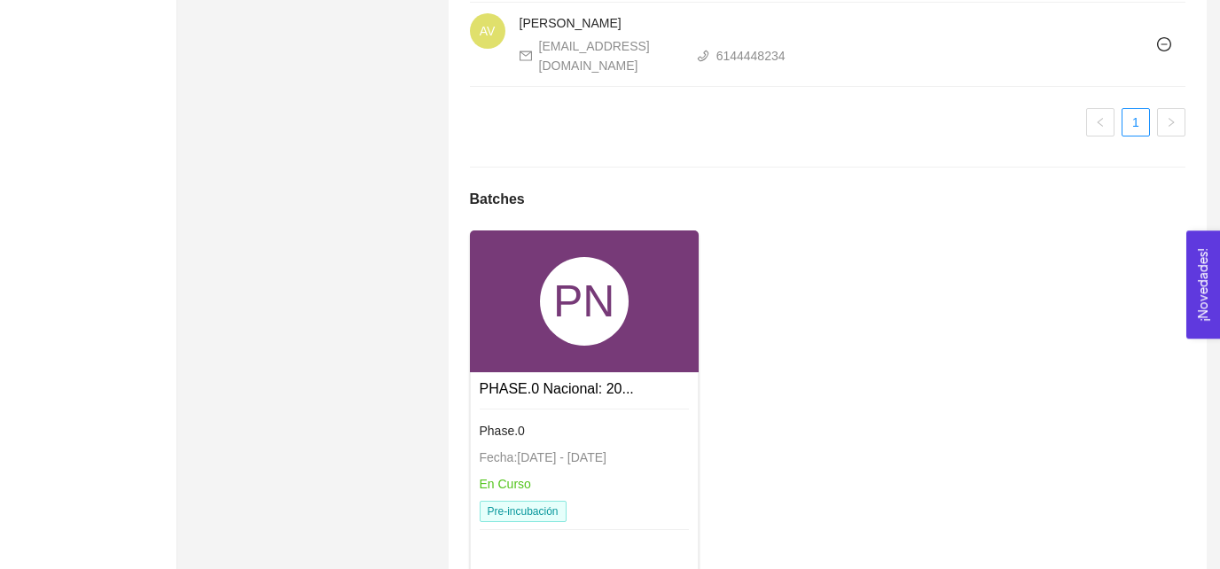
scroll to position [1764, 0]
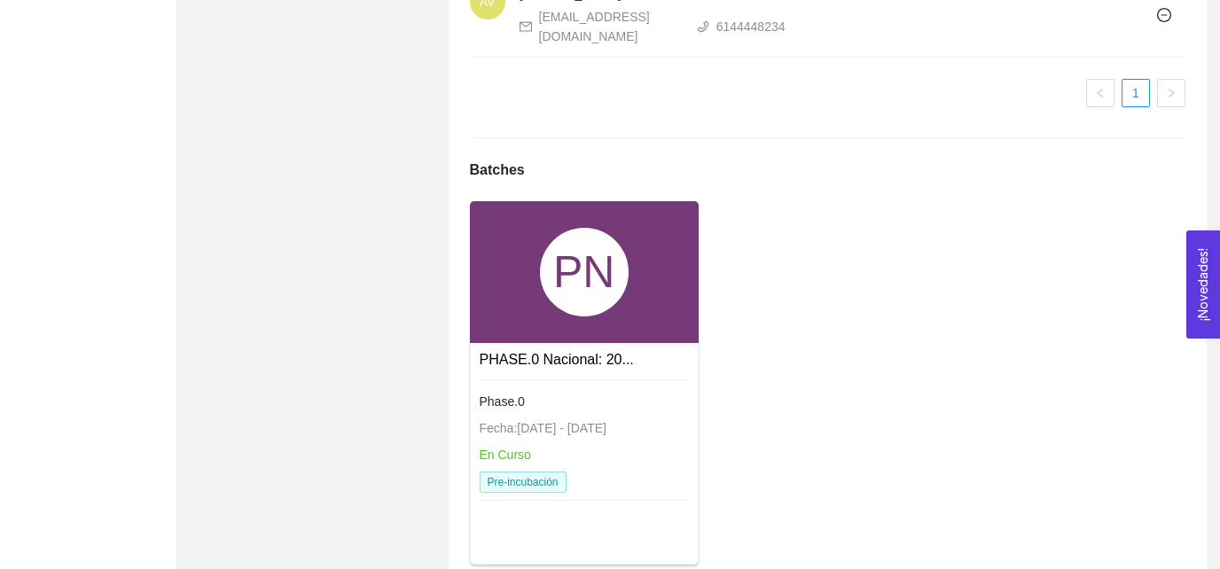
click at [604, 274] on div "PN" at bounding box center [584, 272] width 229 height 142
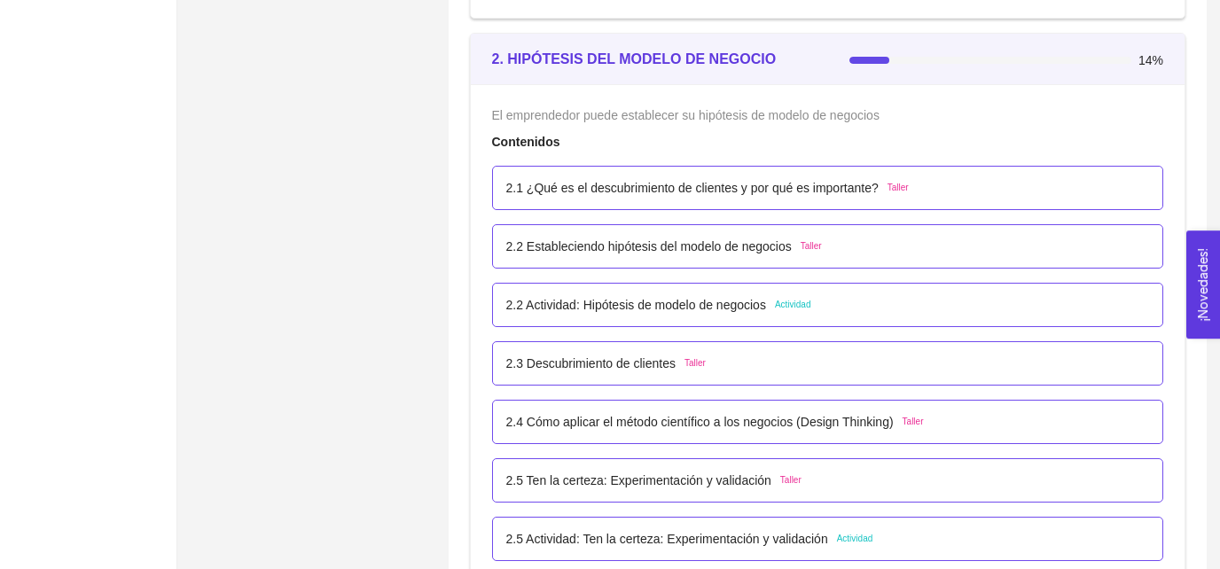
scroll to position [1730, 0]
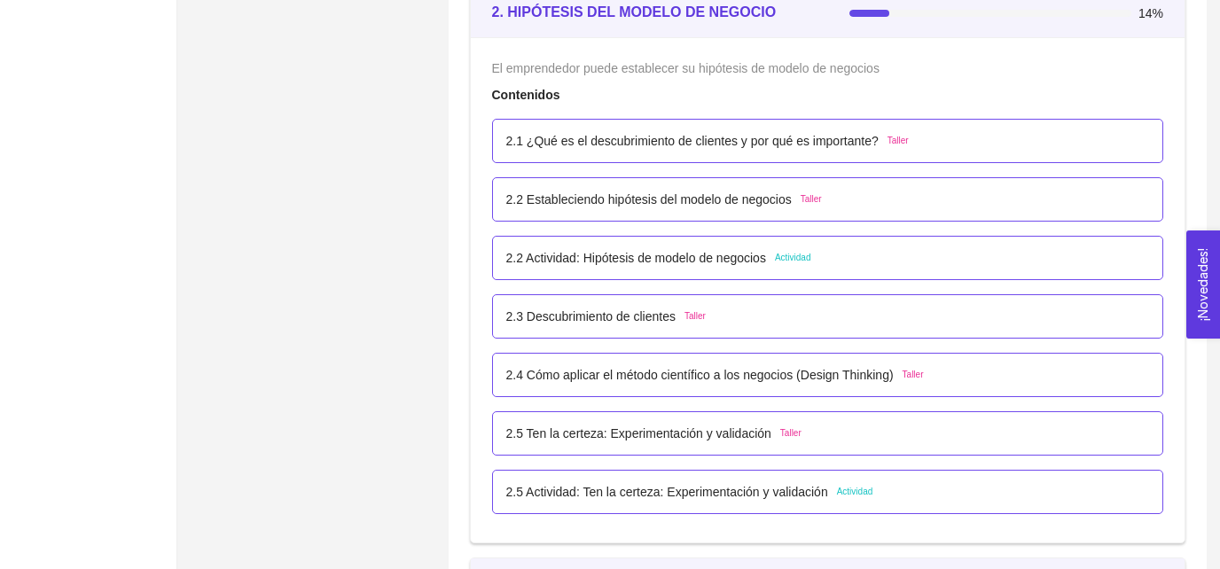
click at [648, 133] on p "2.1 ¿Qué es el descubrimiento de clientes y por qué es importante?" at bounding box center [692, 140] width 372 height 19
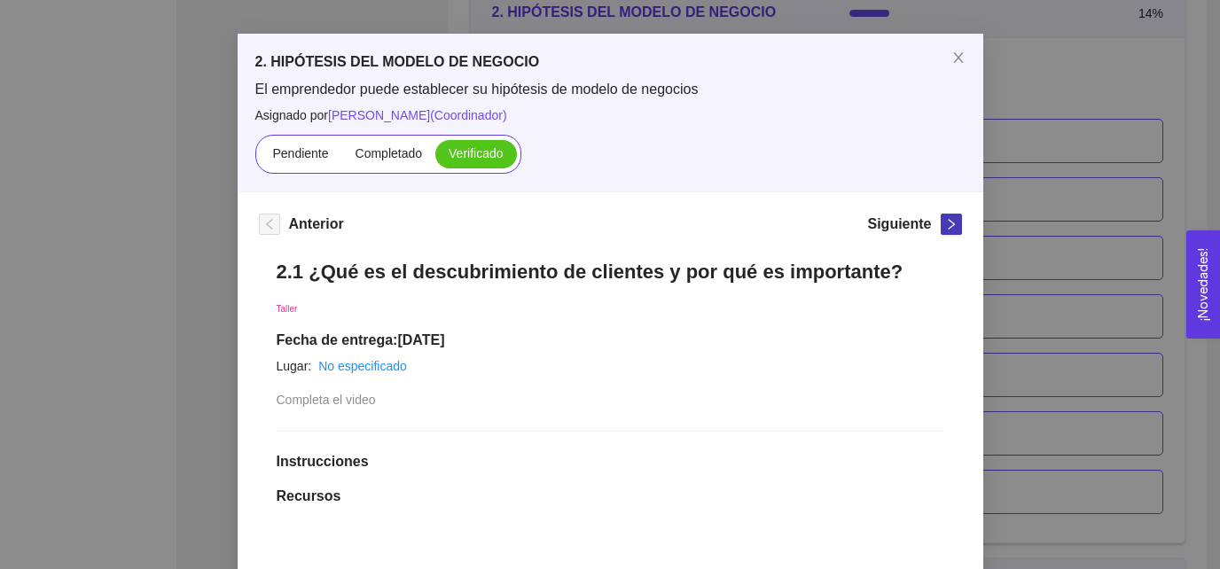
click at [943, 227] on span "right" at bounding box center [950, 224] width 19 height 12
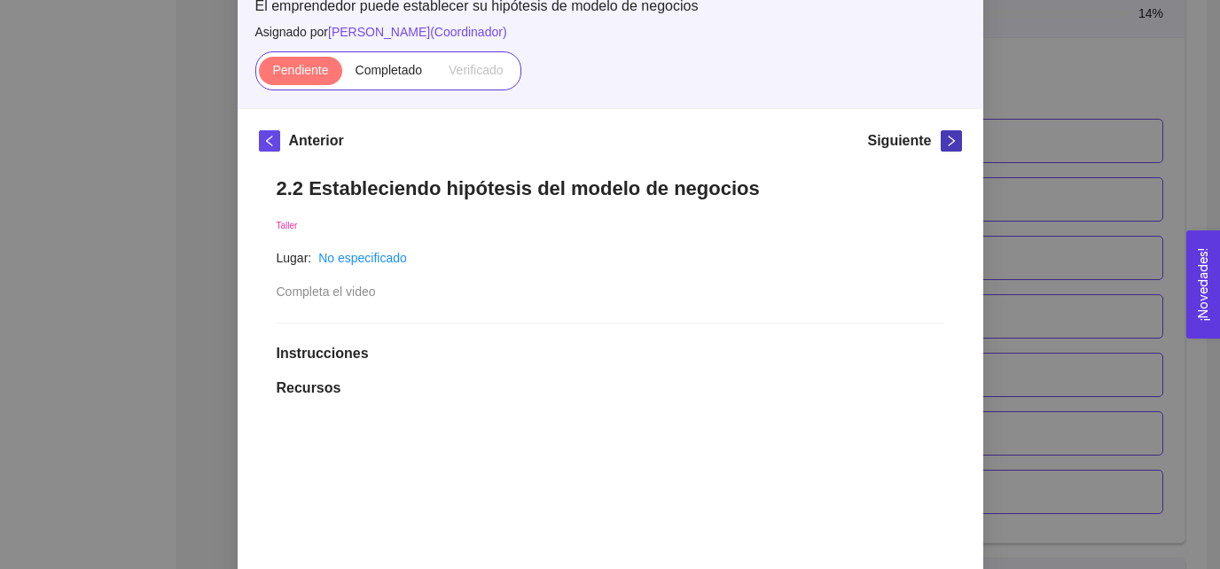
scroll to position [136, 0]
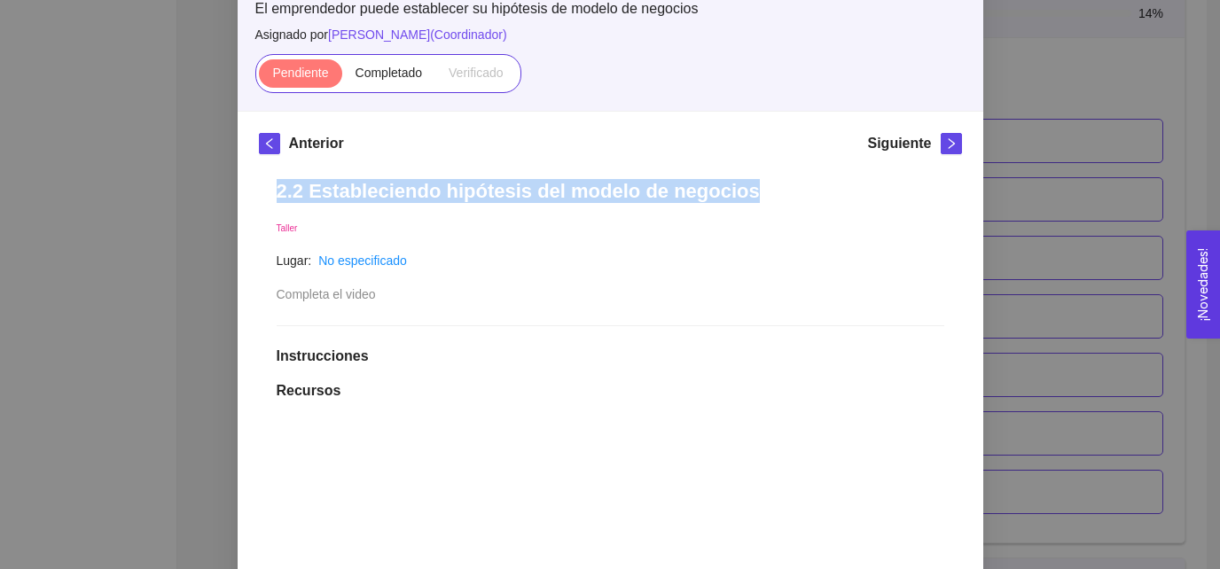
drag, startPoint x: 277, startPoint y: 189, endPoint x: 759, endPoint y: 194, distance: 482.2
click at [759, 194] on h1 "2.2 Estableciendo hipótesis del modelo de negocios" at bounding box center [610, 191] width 667 height 24
copy h1 "2.2 Estableciendo hipótesis del modelo de negocios"
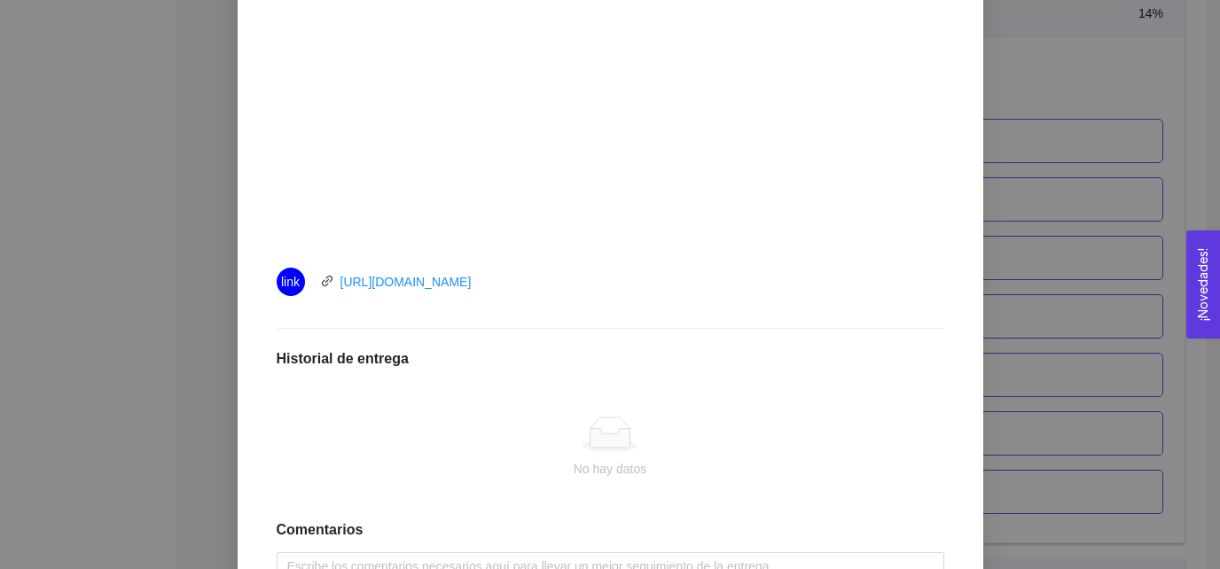
scroll to position [630, 0]
click at [503, 303] on div "2.2 Estableciendo hipótesis del modelo de negocios Taller Lugar: No especificad…" at bounding box center [610, 161] width 703 height 988
click at [562, 390] on div "No hay datos" at bounding box center [610, 443] width 667 height 147
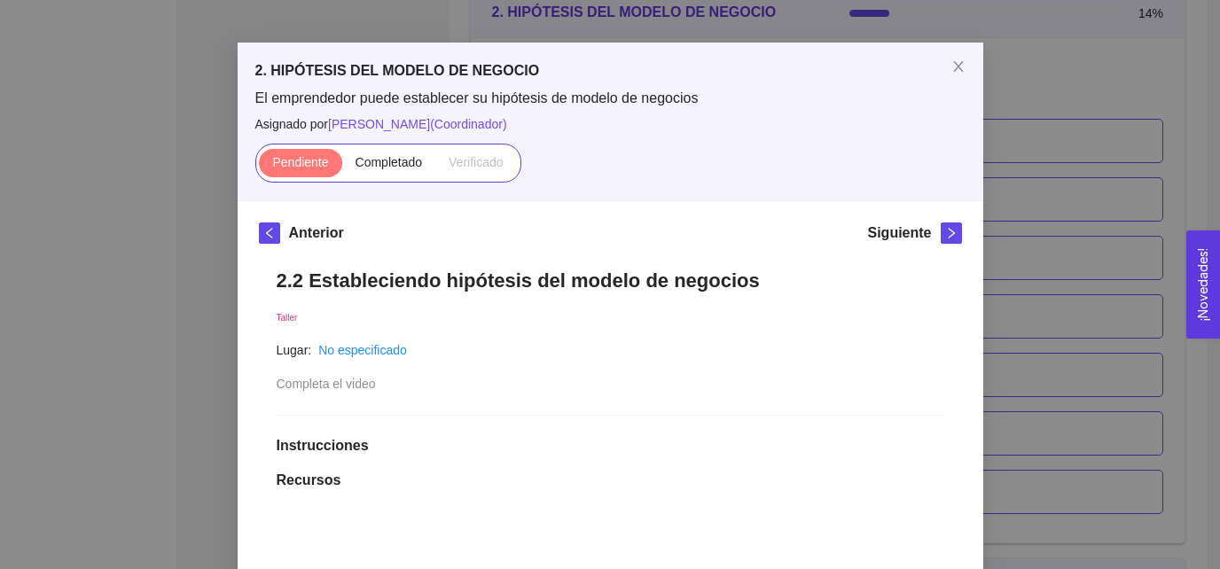
scroll to position [45, 0]
click at [402, 178] on div "Pendiente Completado Verificado" at bounding box center [388, 163] width 266 height 39
click at [402, 149] on div "Pendiente Completado Verificado" at bounding box center [388, 163] width 266 height 39
click at [386, 161] on span "Completado" at bounding box center [388, 163] width 67 height 14
click at [342, 168] on input "Completado" at bounding box center [342, 168] width 0 height 0
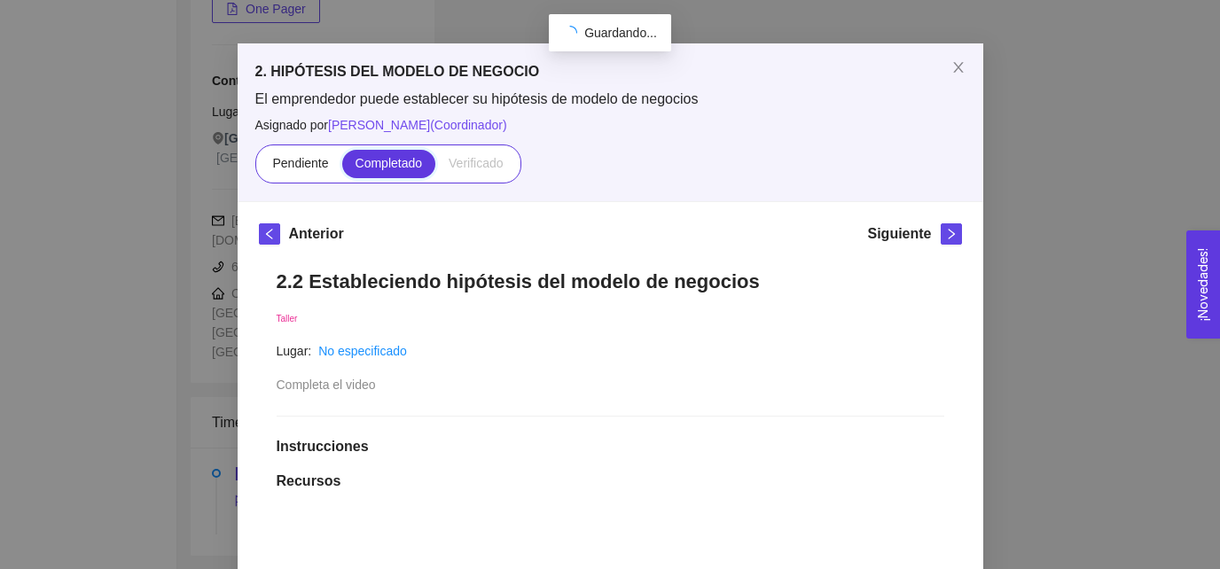
scroll to position [371, 0]
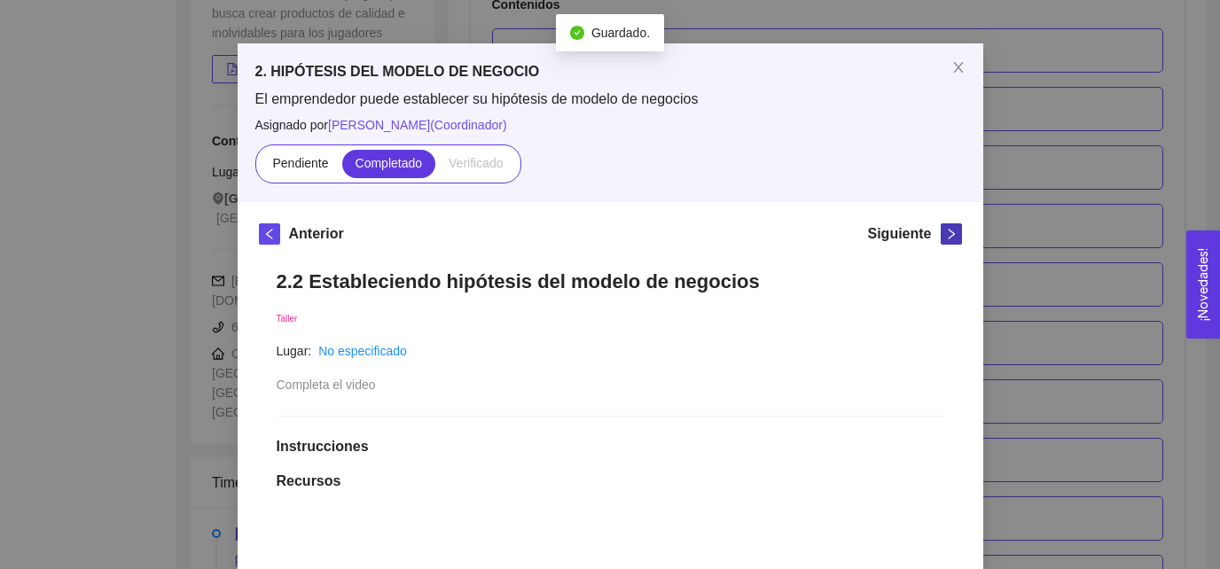
click at [948, 231] on icon "right" at bounding box center [951, 234] width 12 height 12
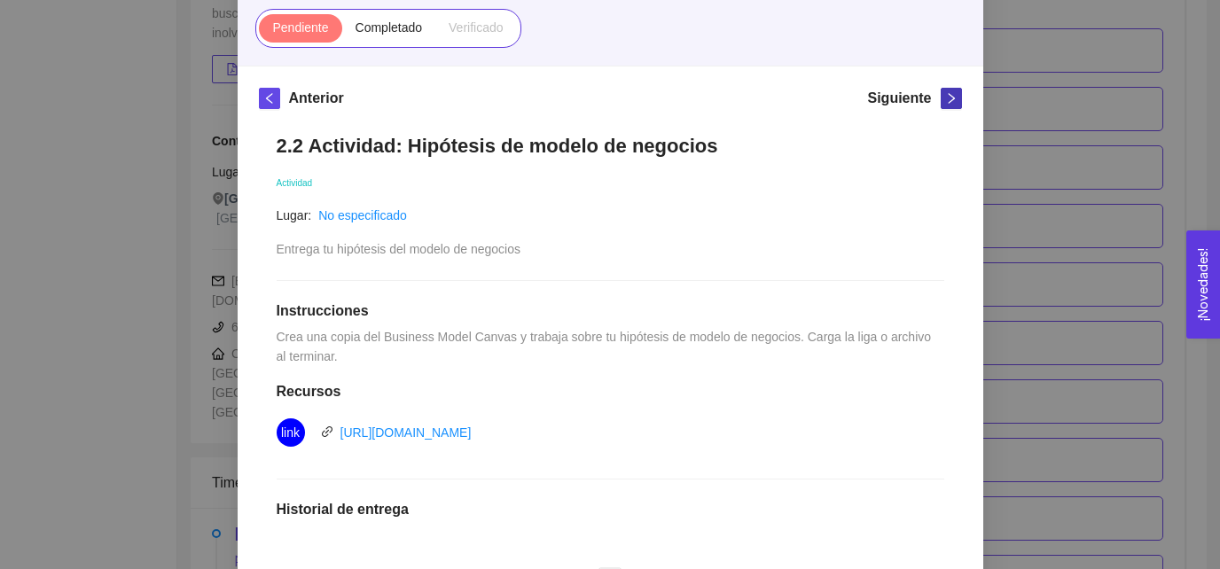
scroll to position [181, 0]
click at [901, 100] on h5 "Siguiente" at bounding box center [899, 98] width 64 height 21
click at [951, 93] on icon "right" at bounding box center [951, 98] width 12 height 12
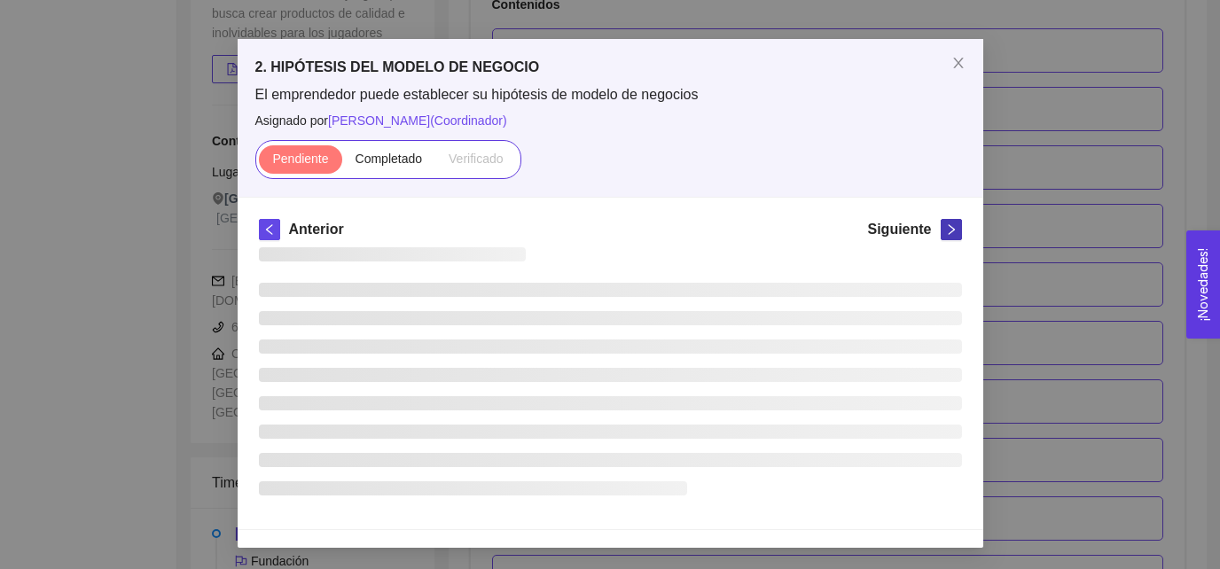
scroll to position [49, 0]
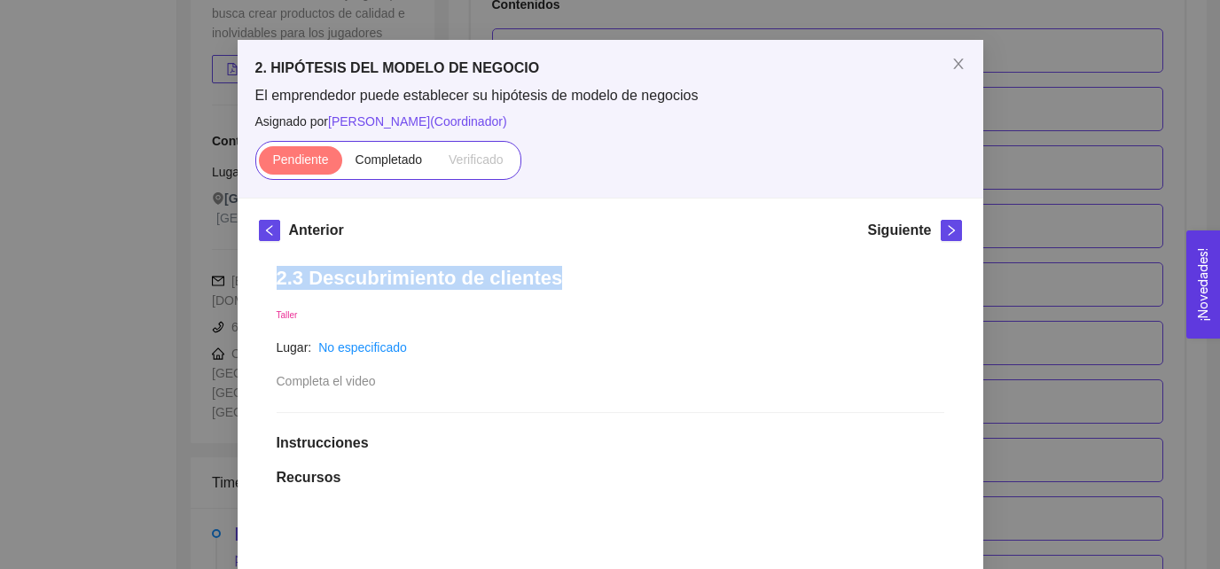
drag, startPoint x: 277, startPoint y: 281, endPoint x: 566, endPoint y: 284, distance: 289.8
click at [566, 284] on h1 "2.3 Descubrimiento de clientes" at bounding box center [610, 278] width 667 height 24
copy h1 "2.3 Descubrimiento de clientes"
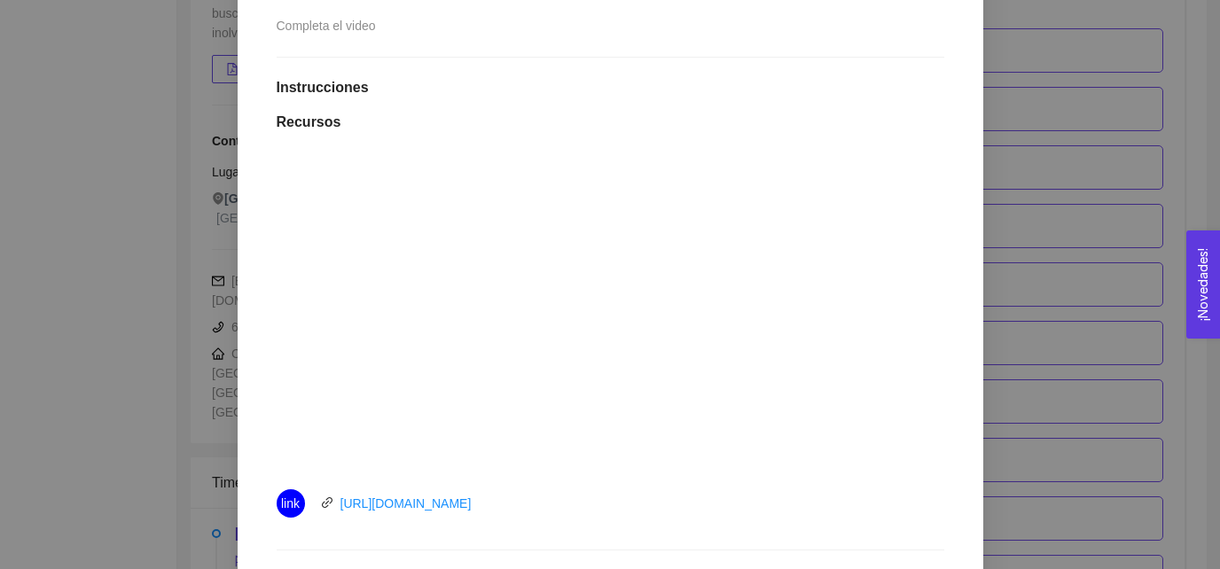
click at [266, 380] on div "2.3 Descubrimiento de clientes Taller Lugar: No especificado Completa el video …" at bounding box center [610, 387] width 703 height 988
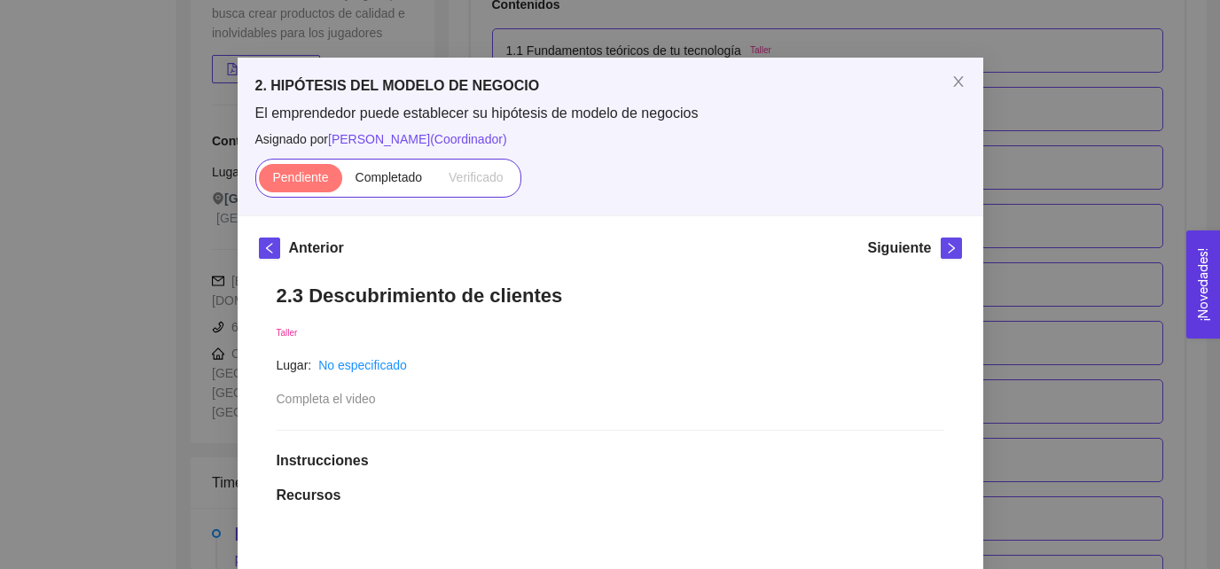
scroll to position [0, 0]
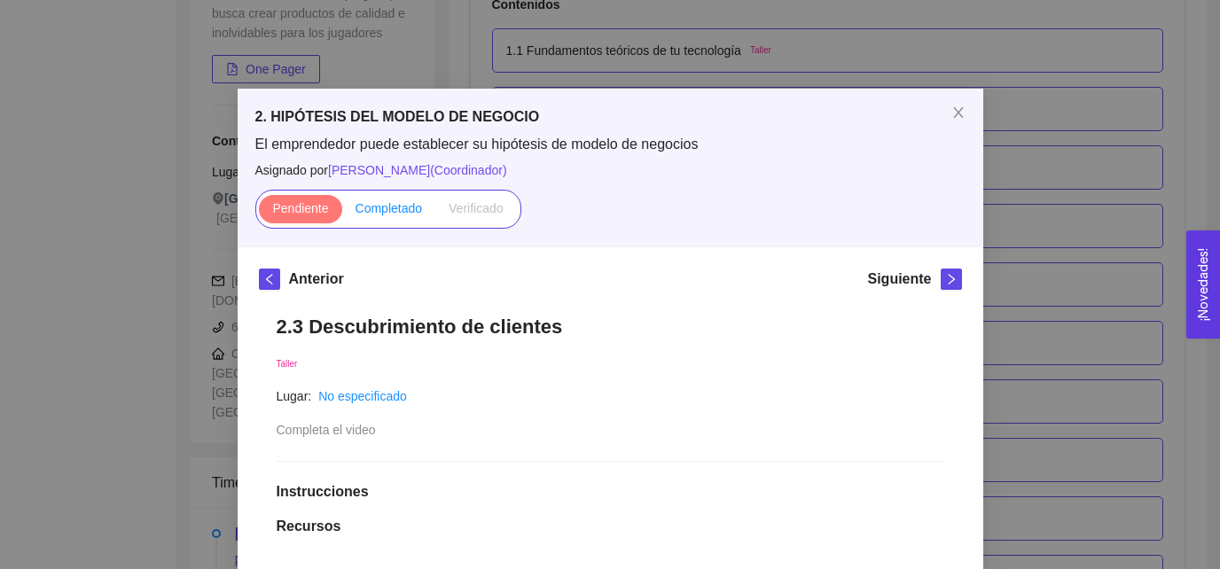
click at [394, 212] on span "Completado" at bounding box center [388, 208] width 67 height 14
click at [342, 213] on input "Completado" at bounding box center [342, 213] width 0 height 0
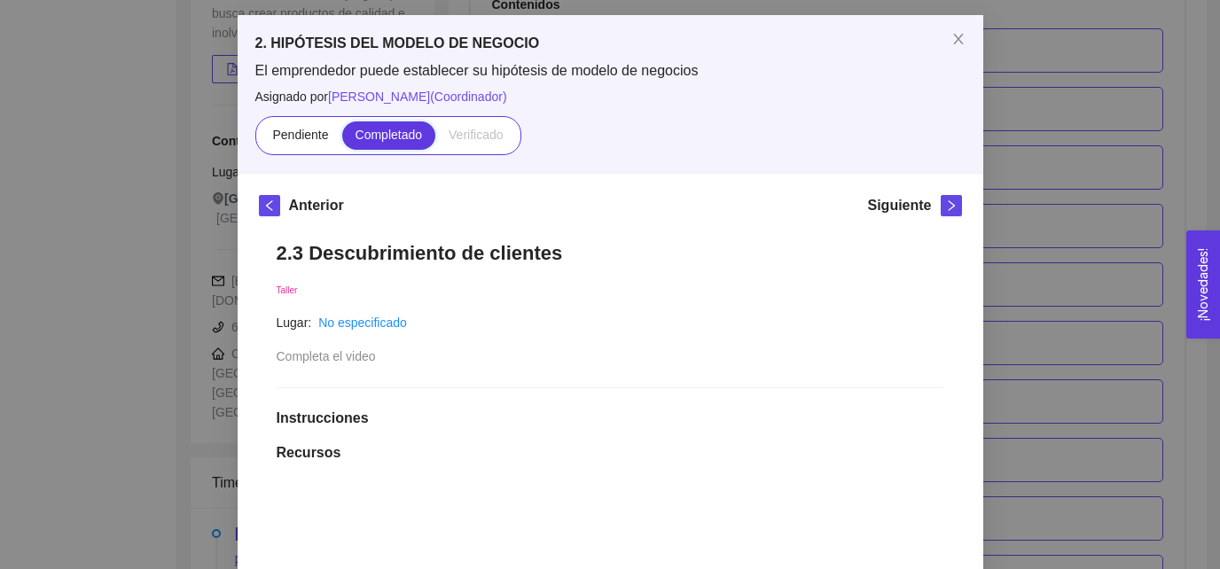
scroll to position [79, 0]
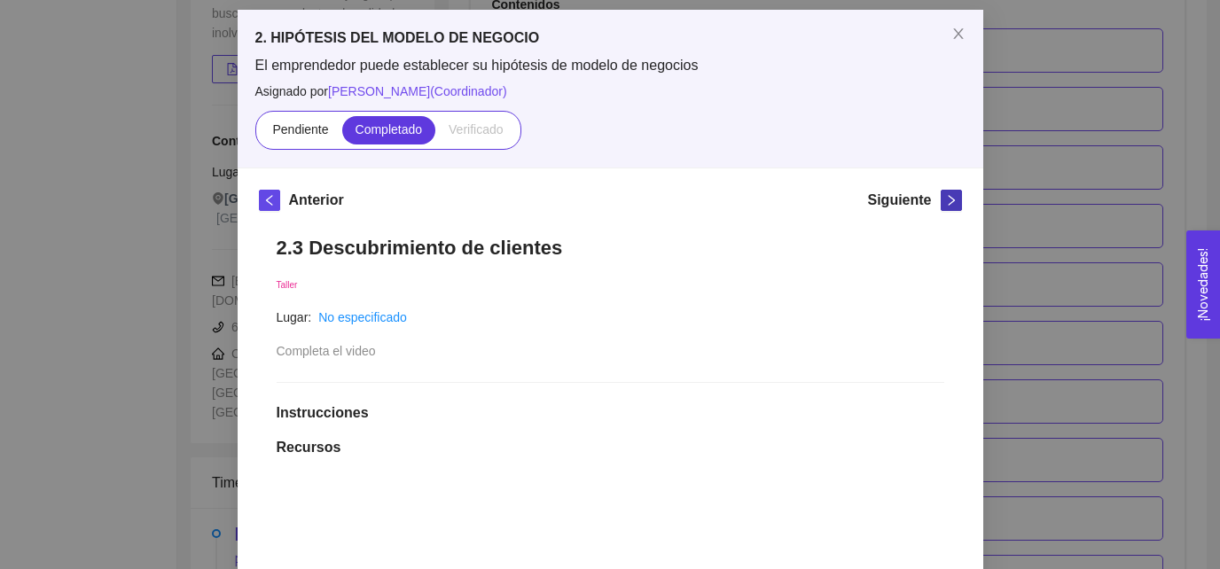
click at [948, 191] on button "button" at bounding box center [950, 200] width 21 height 21
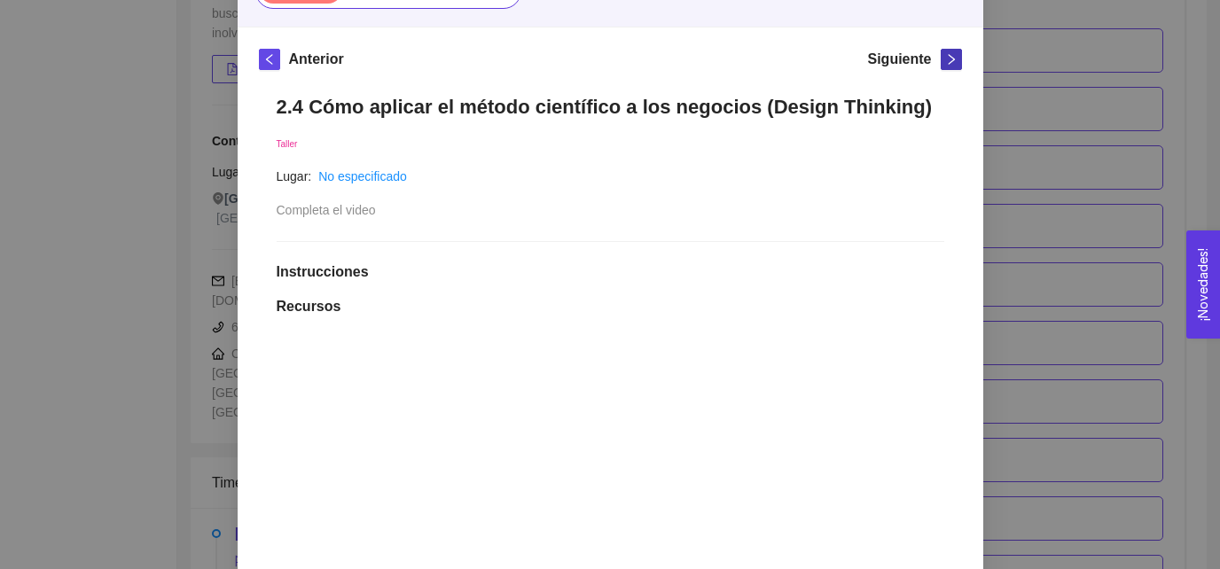
scroll to position [214, 0]
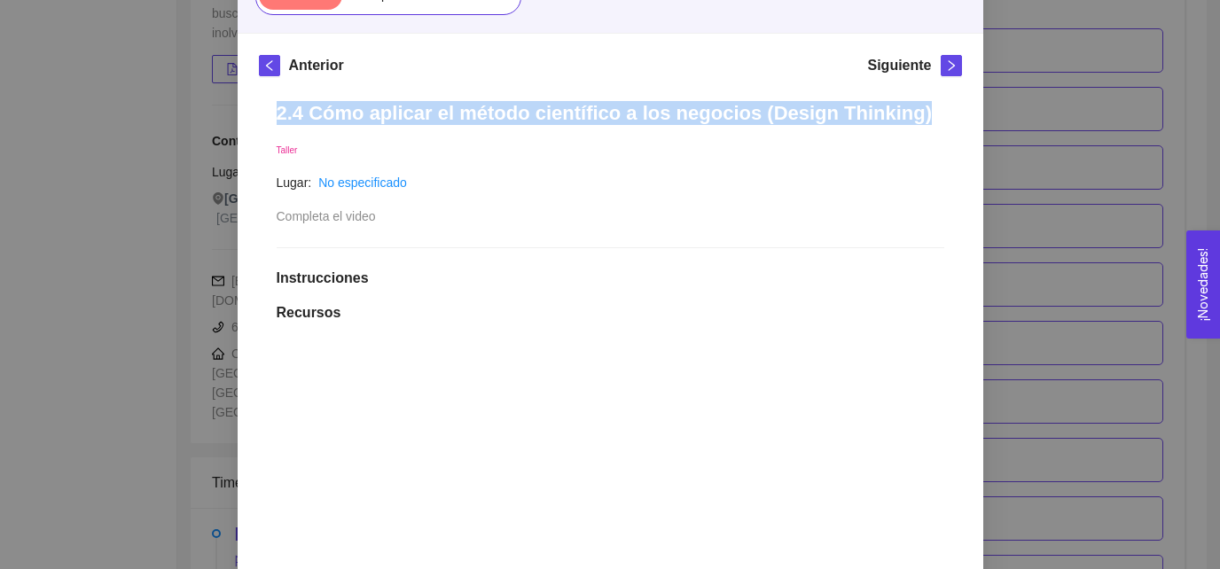
drag, startPoint x: 275, startPoint y: 119, endPoint x: 909, endPoint y: 131, distance: 634.7
click at [909, 131] on div "2.4 Cómo aplicar el método científico a los negocios (Design Thinking) Taller L…" at bounding box center [610, 577] width 703 height 988
copy h1 "2.4 Cómo aplicar el método científico a los negocios (Design Thinking)"
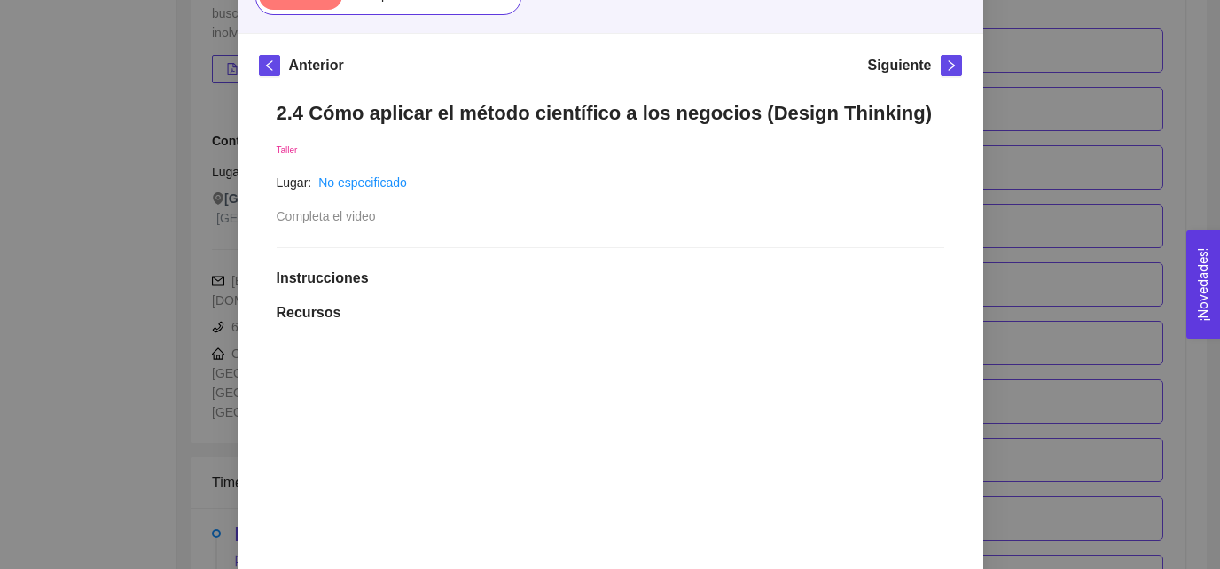
click at [721, 161] on div "2.4 Cómo aplicar el método científico a los negocios (Design Thinking) Taller L…" at bounding box center [610, 577] width 703 height 988
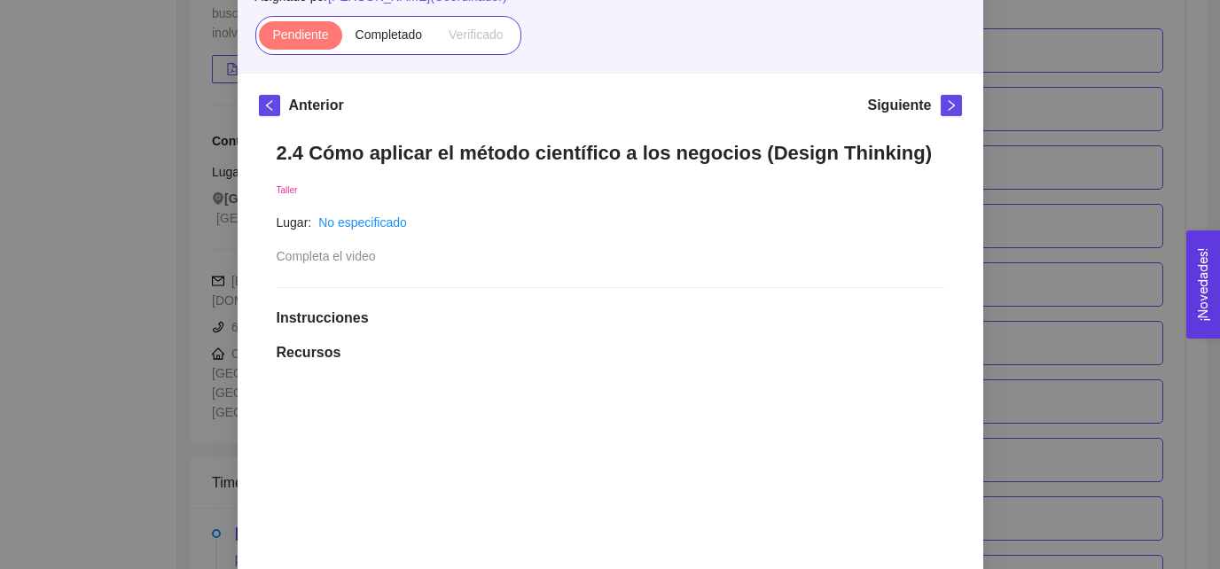
scroll to position [187, 0]
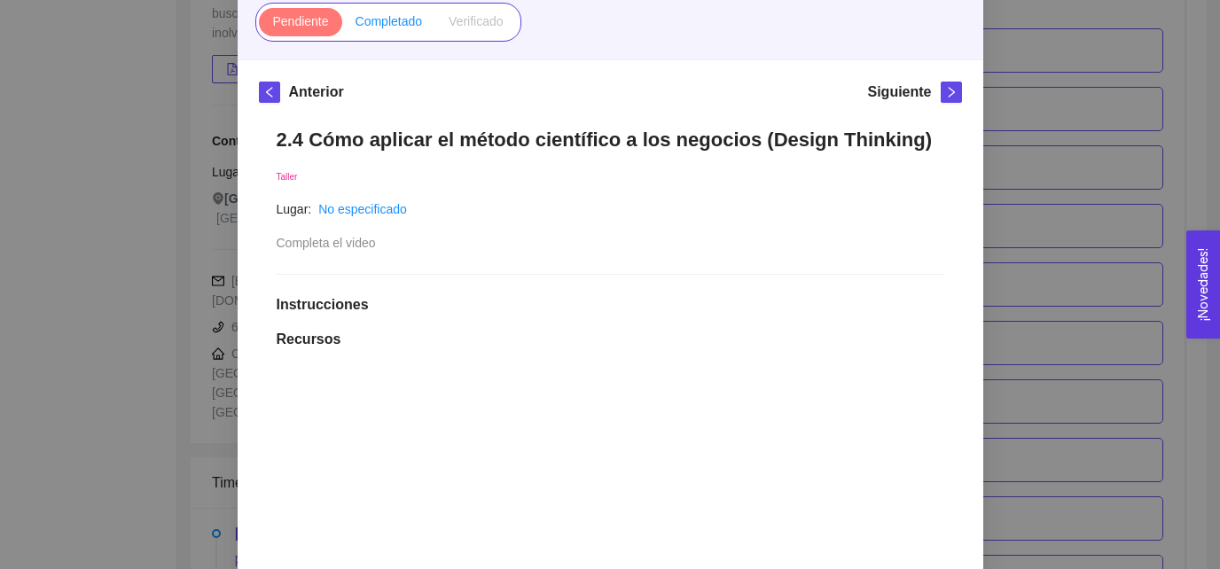
click at [402, 30] on label "Completado" at bounding box center [389, 22] width 94 height 28
click at [342, 26] on input "Completado" at bounding box center [342, 26] width 0 height 0
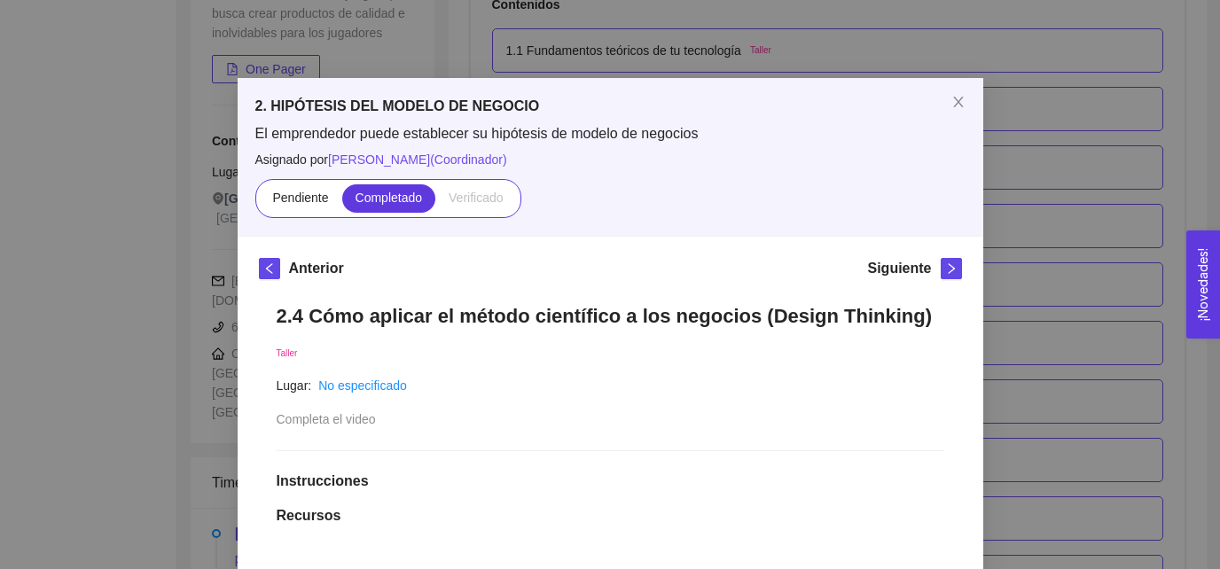
scroll to position [0, 0]
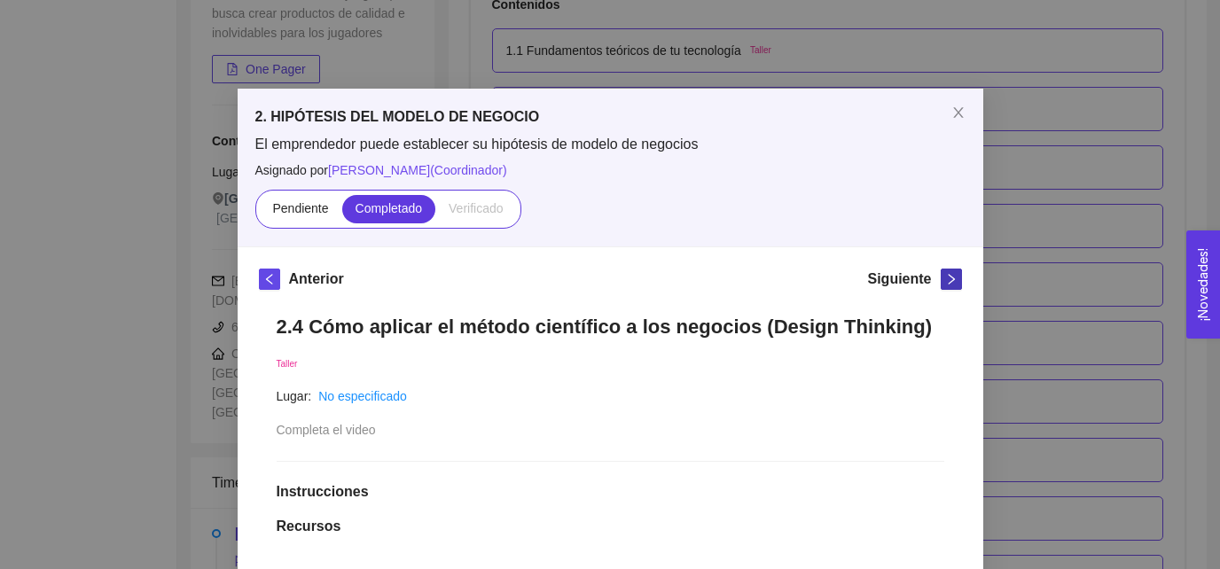
click at [946, 285] on icon "right" at bounding box center [951, 279] width 12 height 12
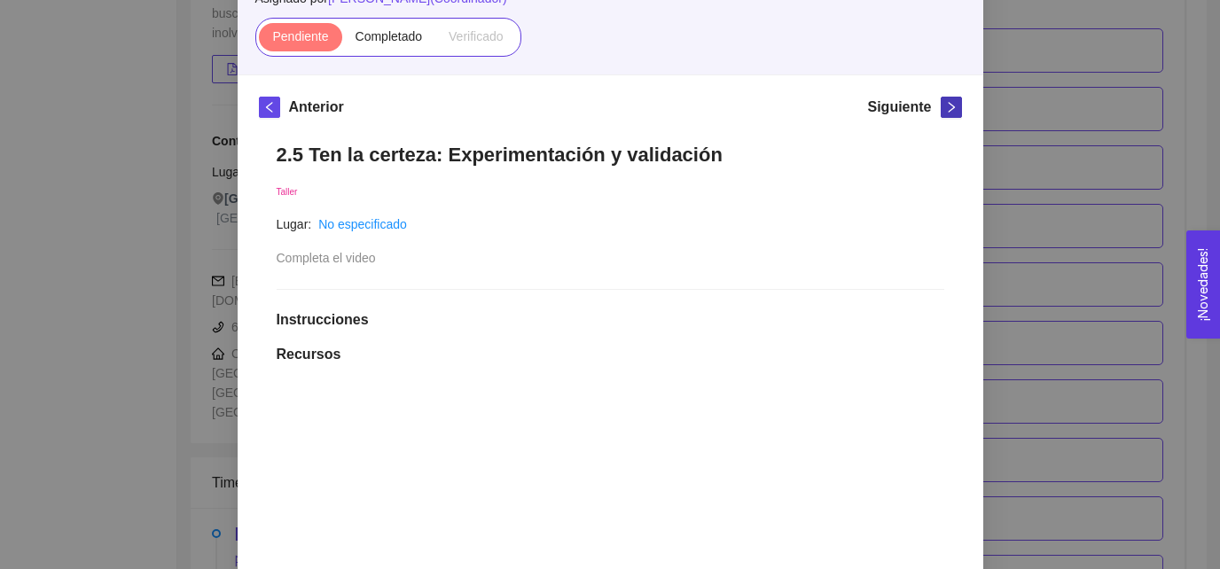
scroll to position [161, 0]
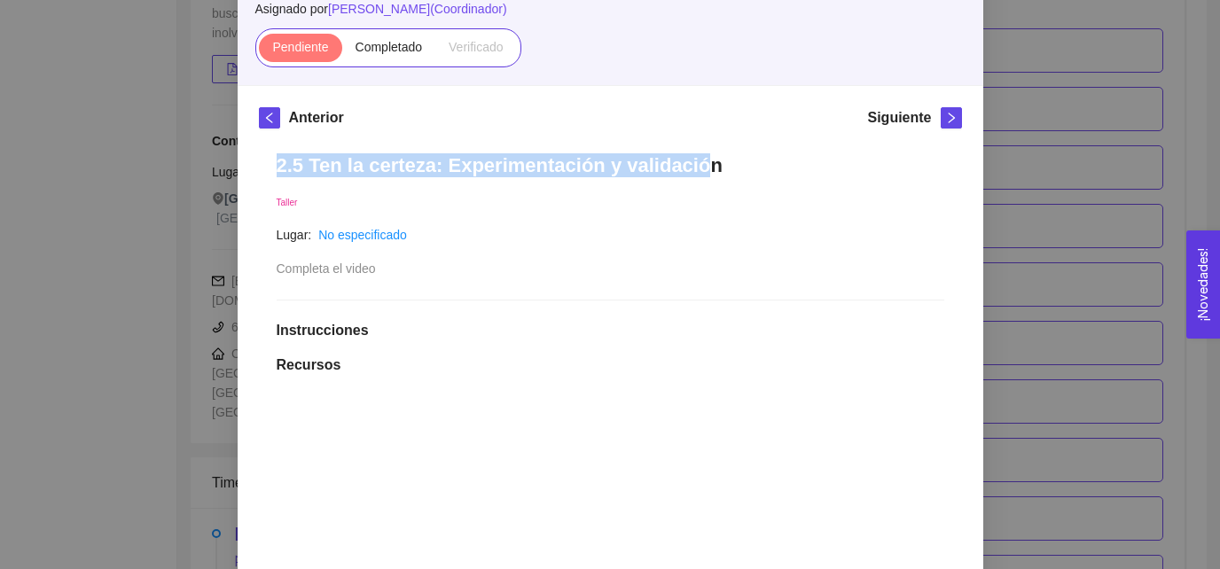
drag, startPoint x: 278, startPoint y: 169, endPoint x: 682, endPoint y: 182, distance: 404.4
copy h1 "2.5 Ten la certeza: Experimentación y validación"
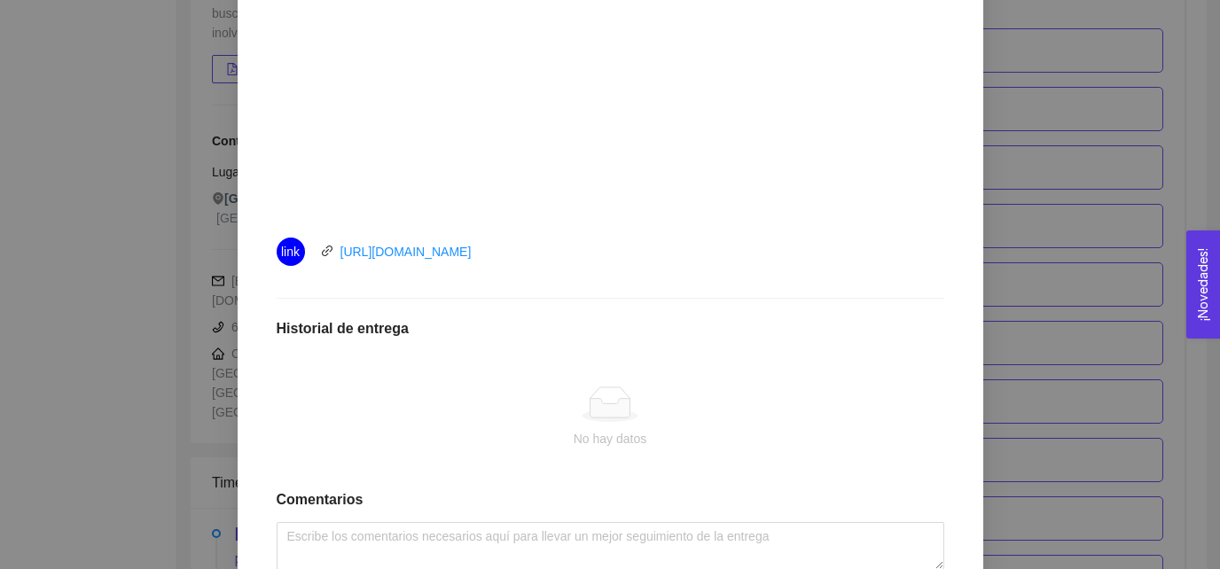
scroll to position [657, 0]
click at [714, 372] on div "No hay datos" at bounding box center [610, 416] width 667 height 147
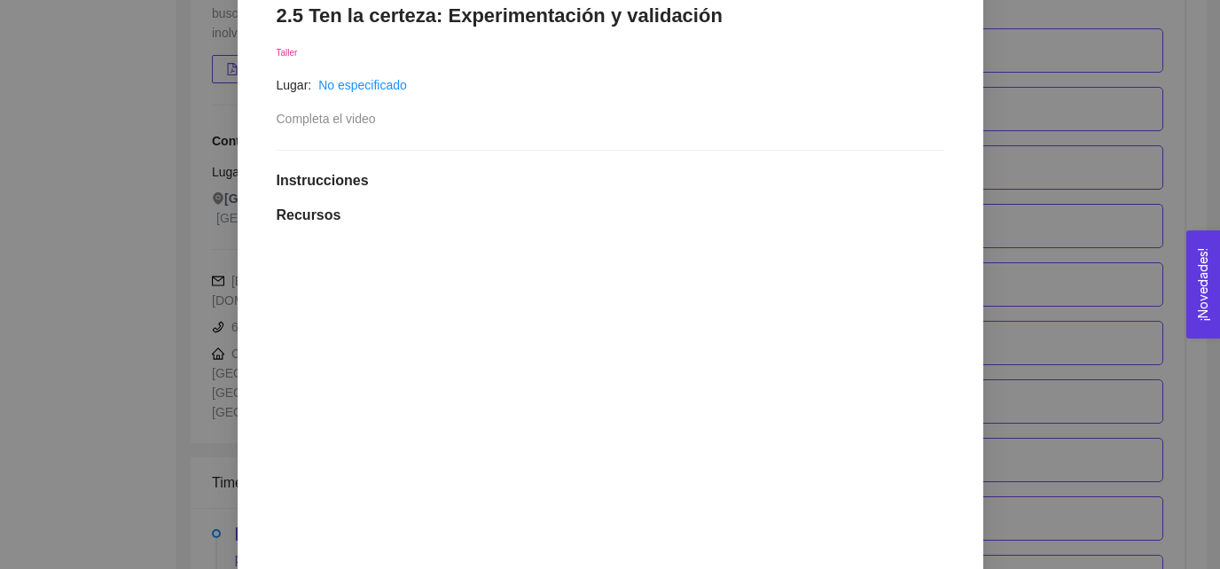
scroll to position [0, 0]
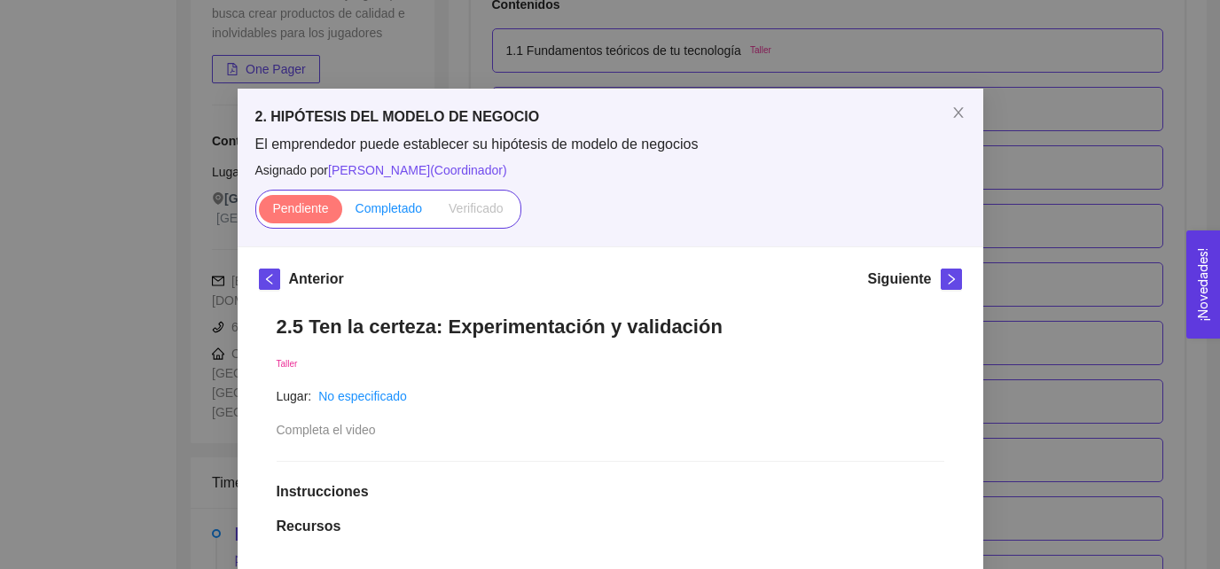
click at [369, 213] on span "Completado" at bounding box center [388, 208] width 67 height 14
click at [342, 213] on input "Completado" at bounding box center [342, 213] width 0 height 0
click at [958, 124] on span "Close" at bounding box center [958, 114] width 50 height 50
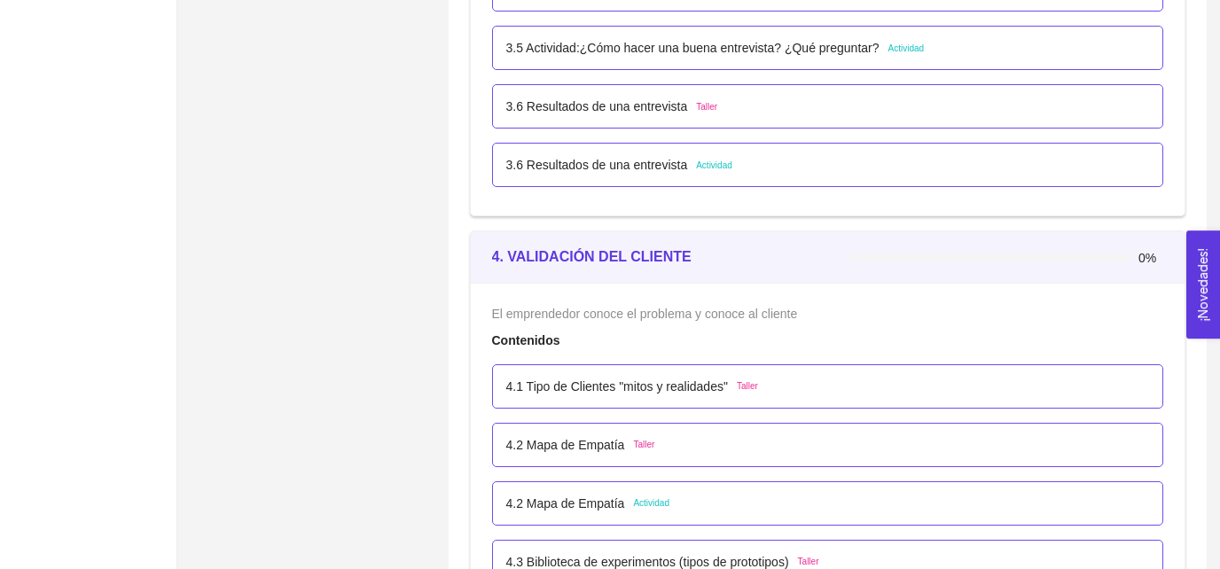
scroll to position [2668, 0]
